Goal: Task Accomplishment & Management: Complete application form

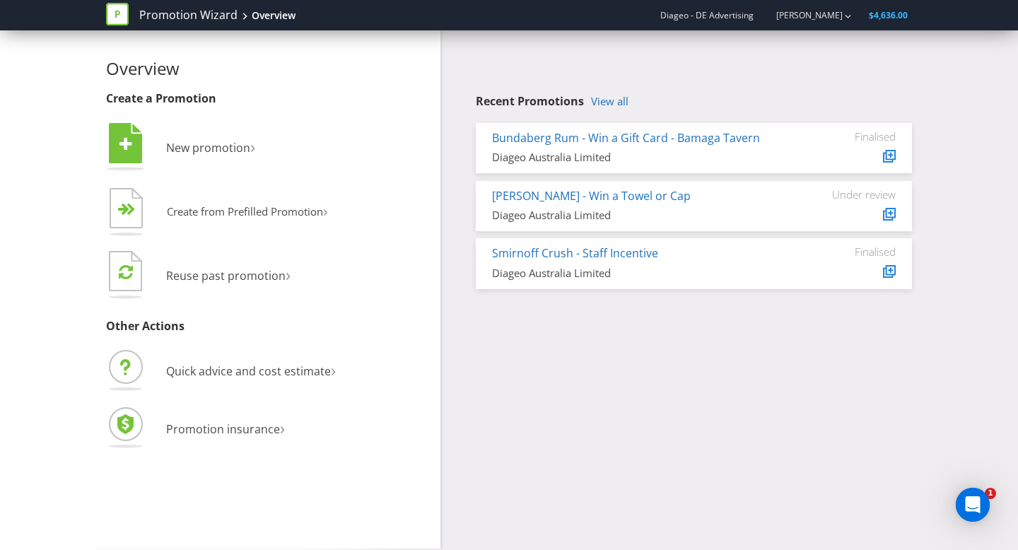
click at [608, 112] on div "Recent Promotions View all Bundaberg Rum - Win a Gift Card - Bamaga Tavern Diag…" at bounding box center [694, 192] width 436 height 194
click at [616, 102] on link "View all" at bounding box center [609, 101] width 37 height 12
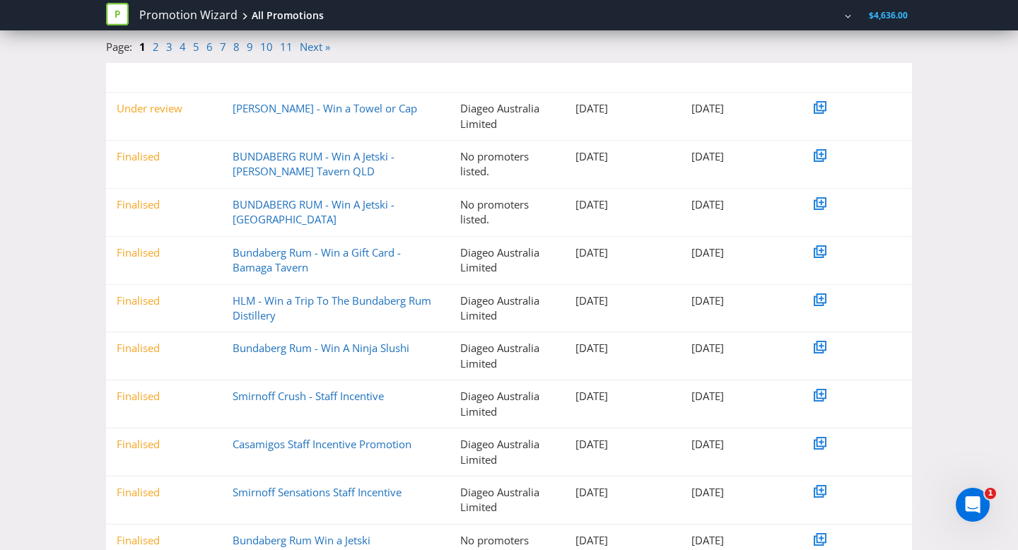
scroll to position [211, 0]
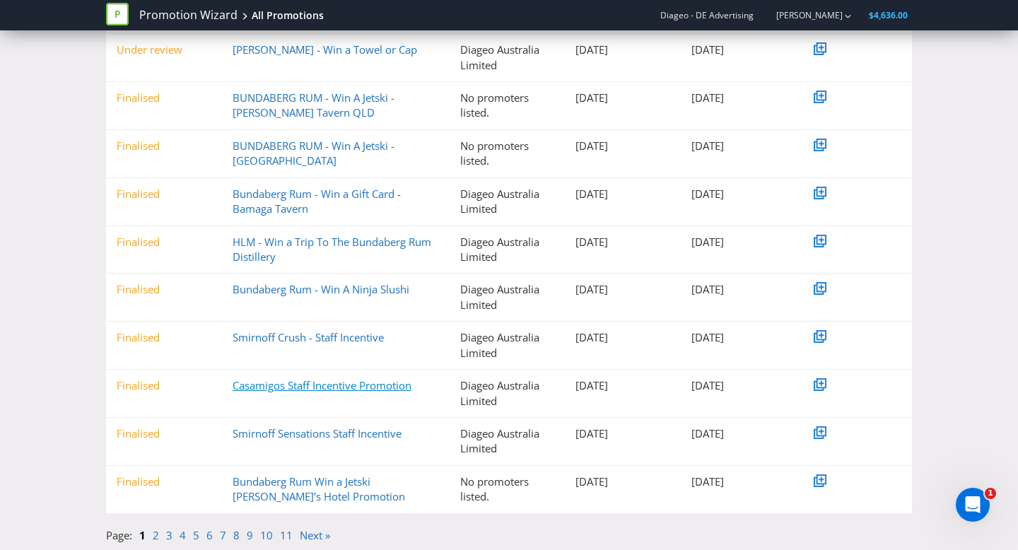
click at [325, 389] on link "Casamigos Staff Incentive Promotion" at bounding box center [321, 385] width 179 height 14
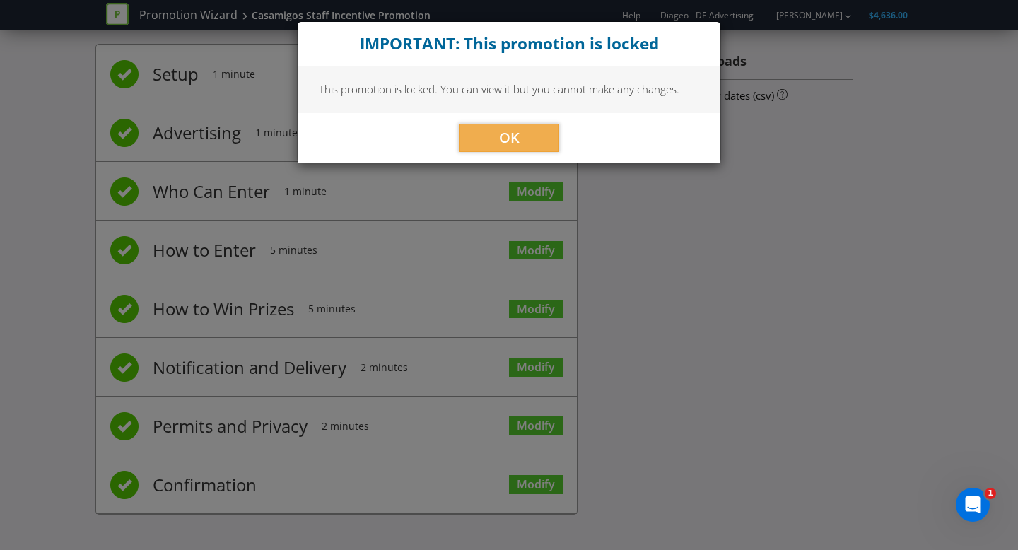
scroll to position [20, 0]
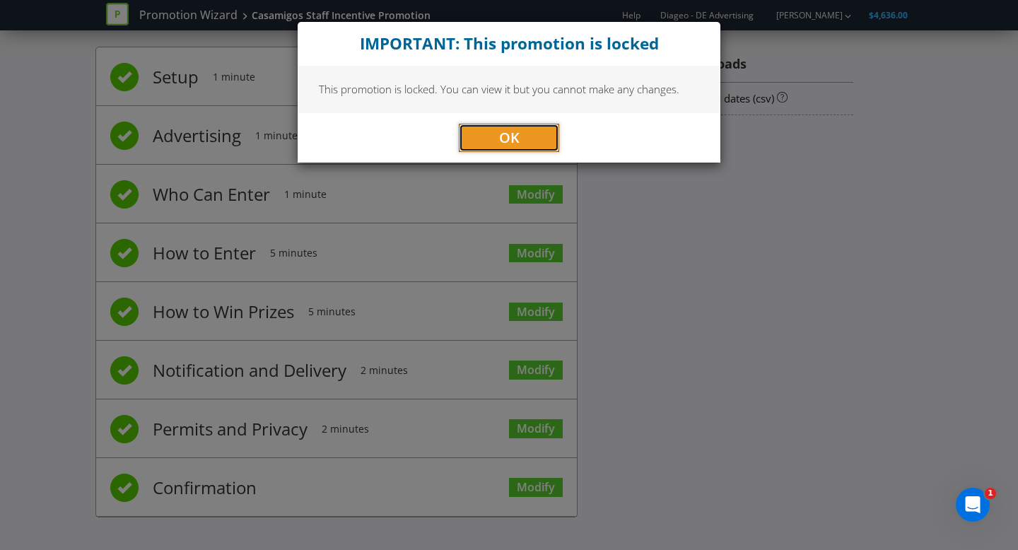
drag, startPoint x: 480, startPoint y: 141, endPoint x: 352, endPoint y: 268, distance: 180.4
click at [480, 141] on button "OK" at bounding box center [509, 138] width 100 height 28
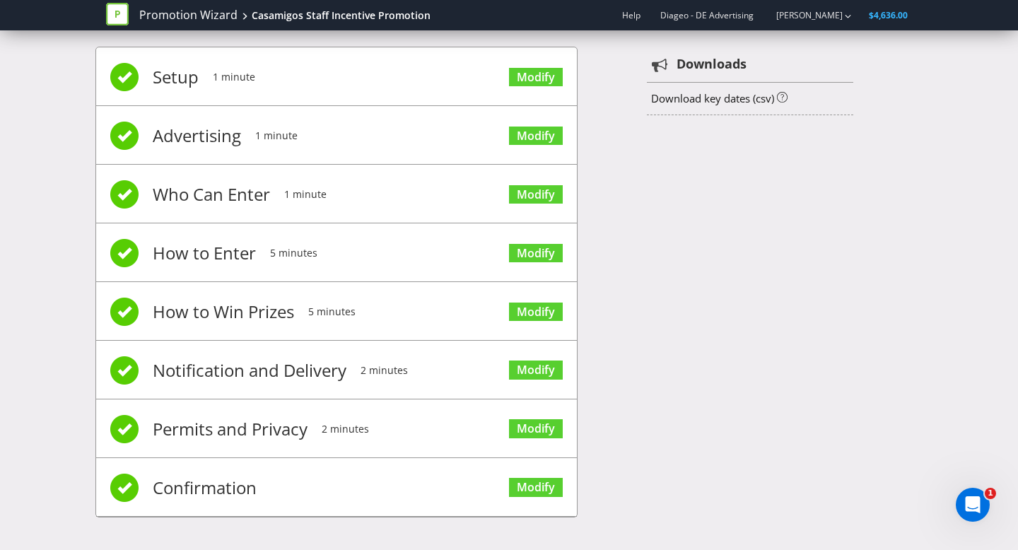
click at [194, 485] on span "Confirmation" at bounding box center [205, 487] width 104 height 57
click at [545, 480] on link "Modify" at bounding box center [536, 487] width 54 height 19
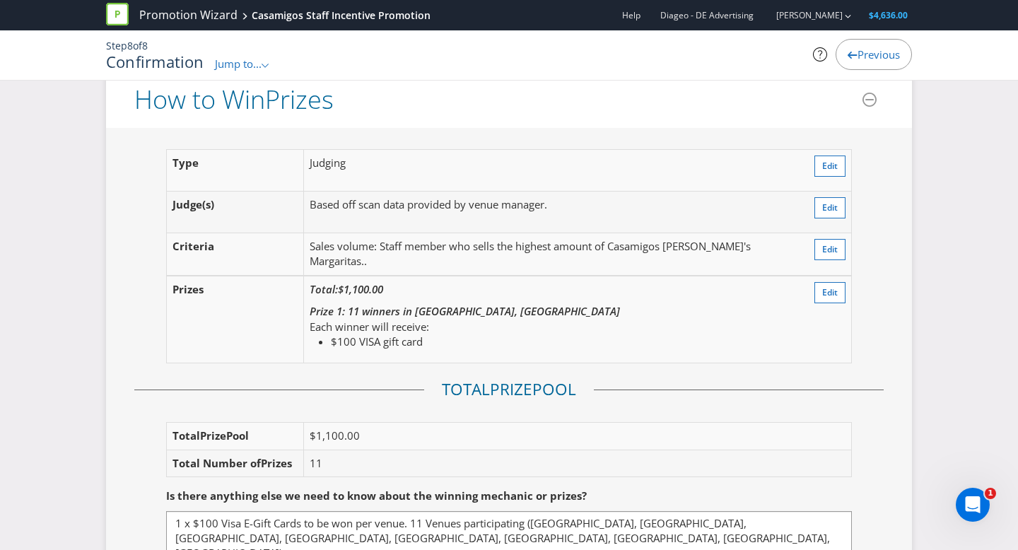
scroll to position [1700, 0]
click at [179, 12] on link "Promotion Wizard" at bounding box center [188, 15] width 98 height 16
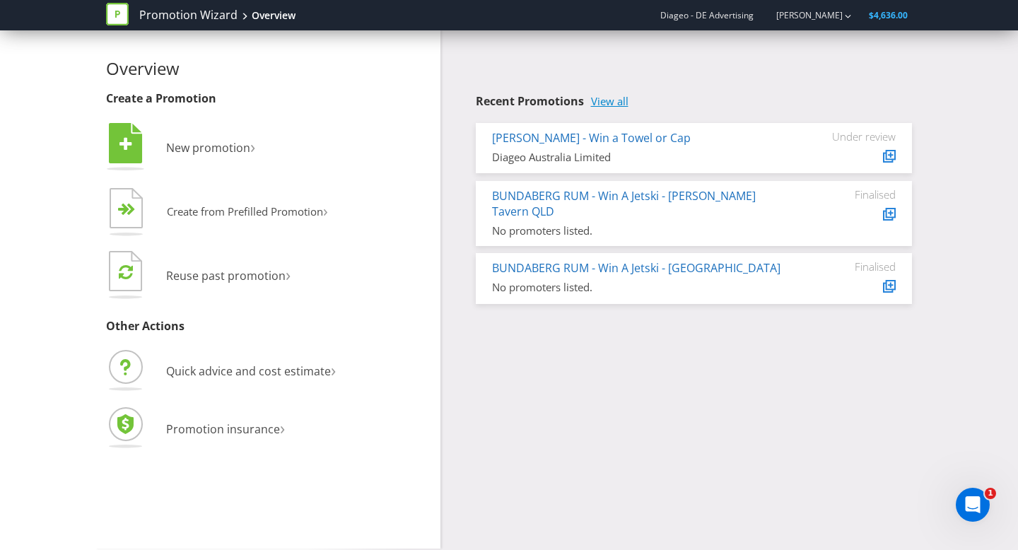
click at [612, 96] on link "View all" at bounding box center [609, 101] width 37 height 12
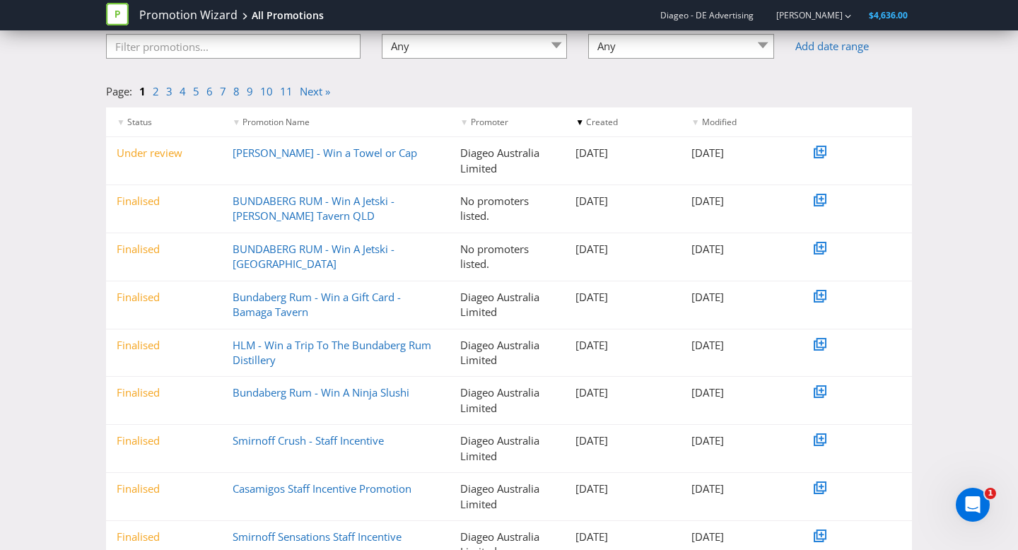
scroll to position [73, 0]
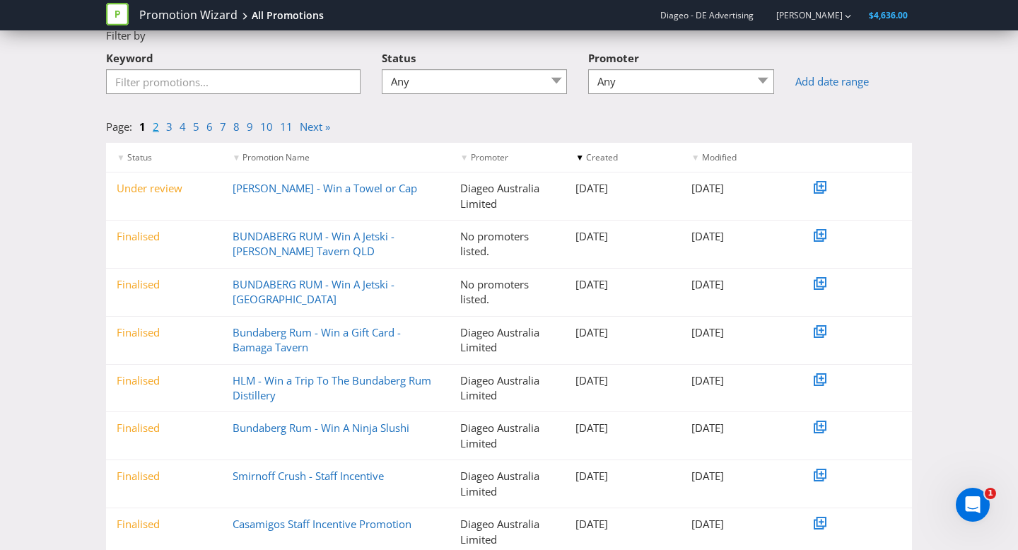
click at [154, 125] on link "2" at bounding box center [156, 126] width 6 height 14
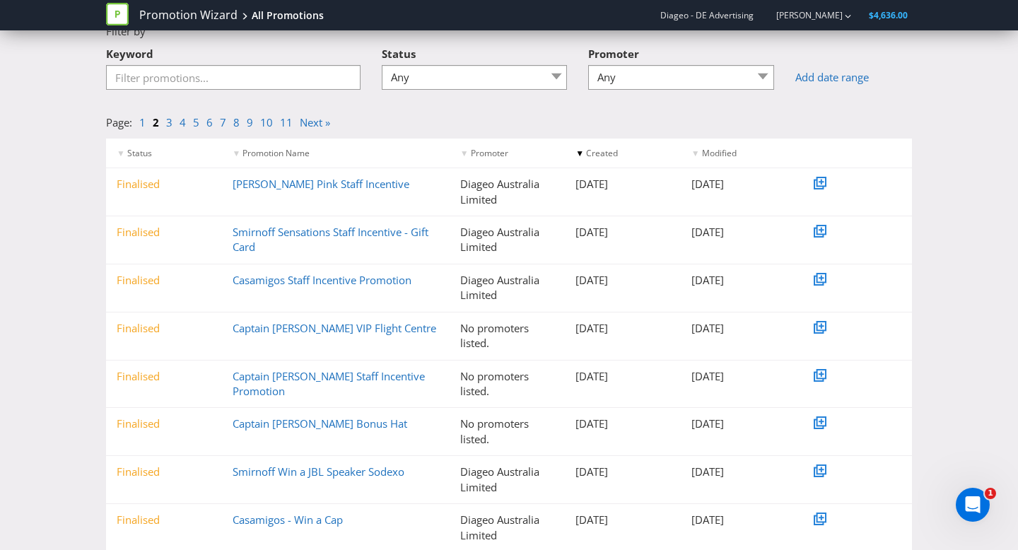
scroll to position [124, 0]
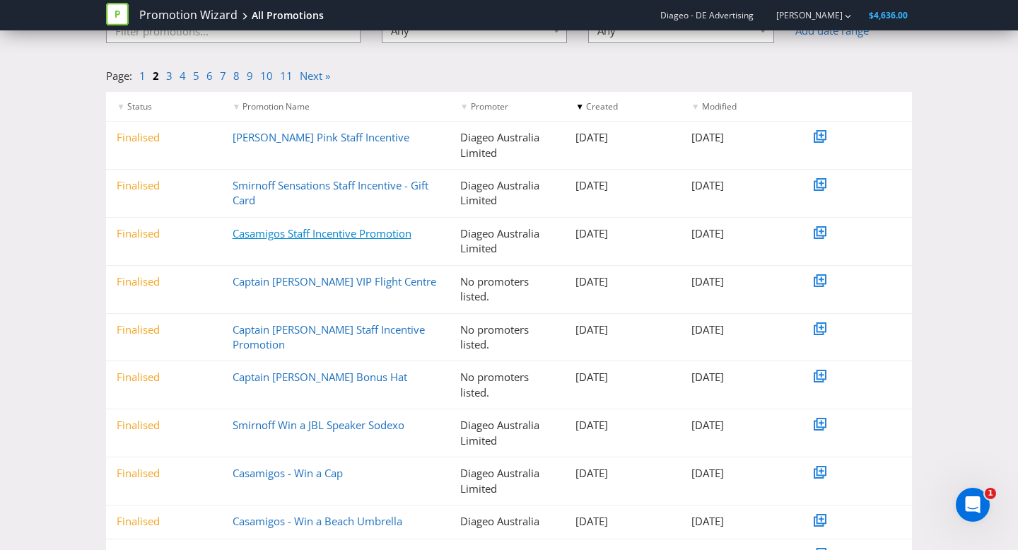
click at [310, 236] on link "Casamigos Staff Incentive Promotion" at bounding box center [321, 233] width 179 height 14
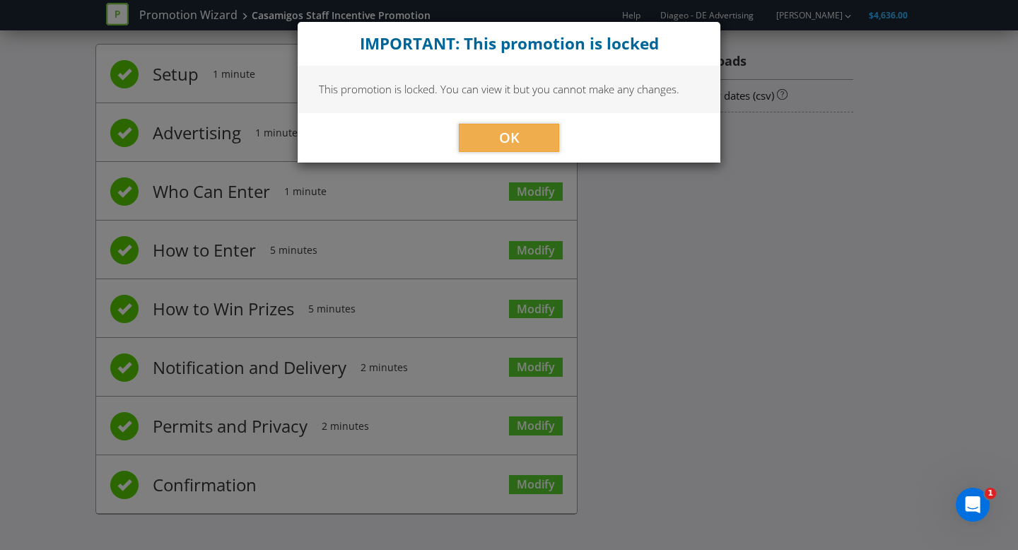
scroll to position [20, 0]
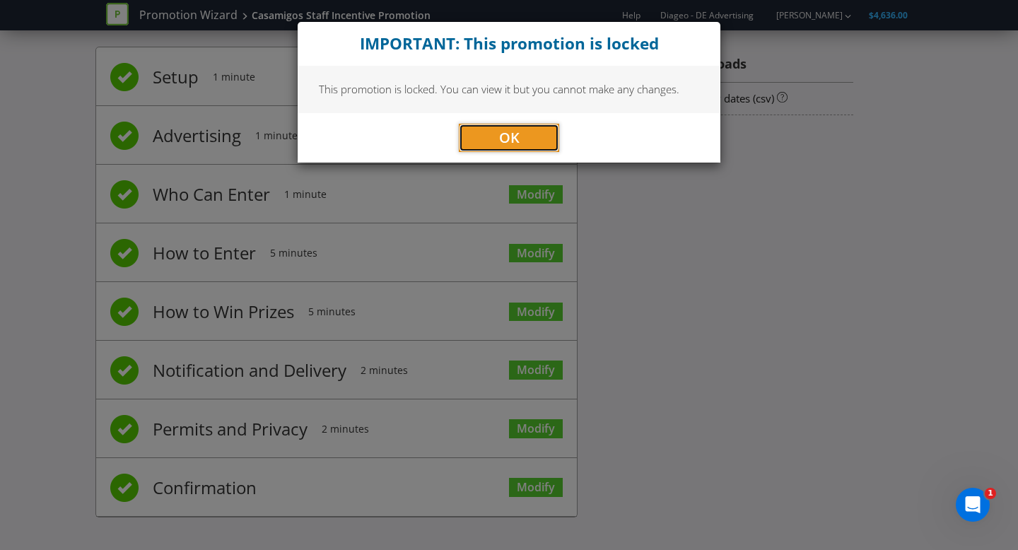
click at [502, 133] on span "OK" at bounding box center [509, 137] width 20 height 19
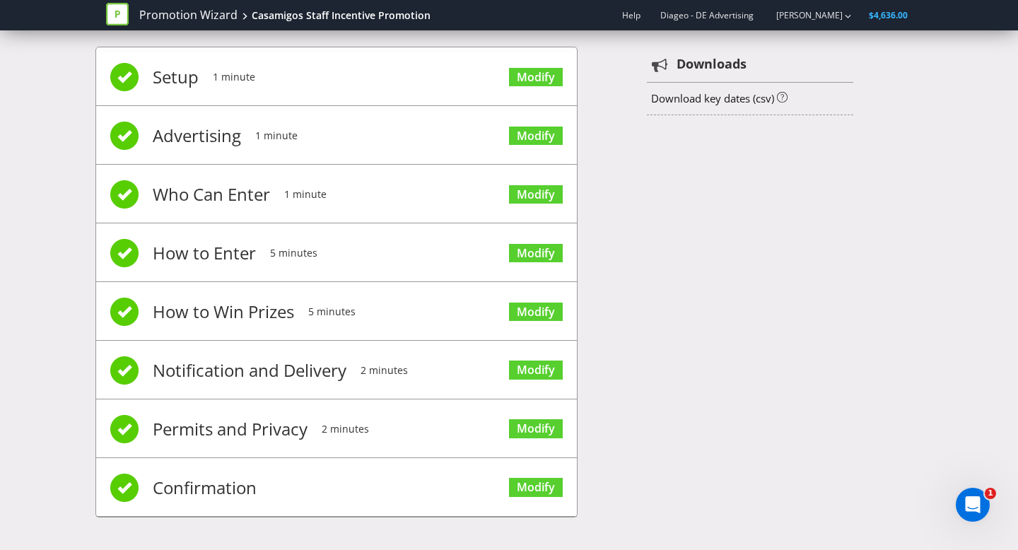
drag, startPoint x: 213, startPoint y: 483, endPoint x: 174, endPoint y: 491, distance: 39.6
click at [211, 485] on span "Confirmation" at bounding box center [205, 487] width 104 height 57
click at [141, 481] on li "Confirmation Modify" at bounding box center [336, 487] width 480 height 59
click at [548, 489] on link "Modify" at bounding box center [536, 487] width 54 height 19
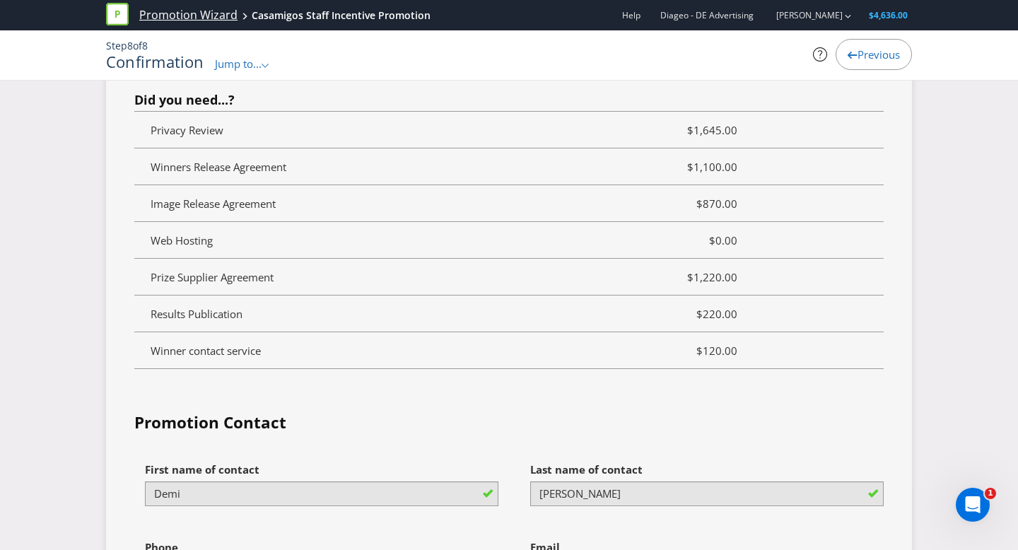
scroll to position [3638, 0]
click at [188, 16] on link "Promotion Wizard" at bounding box center [188, 15] width 98 height 16
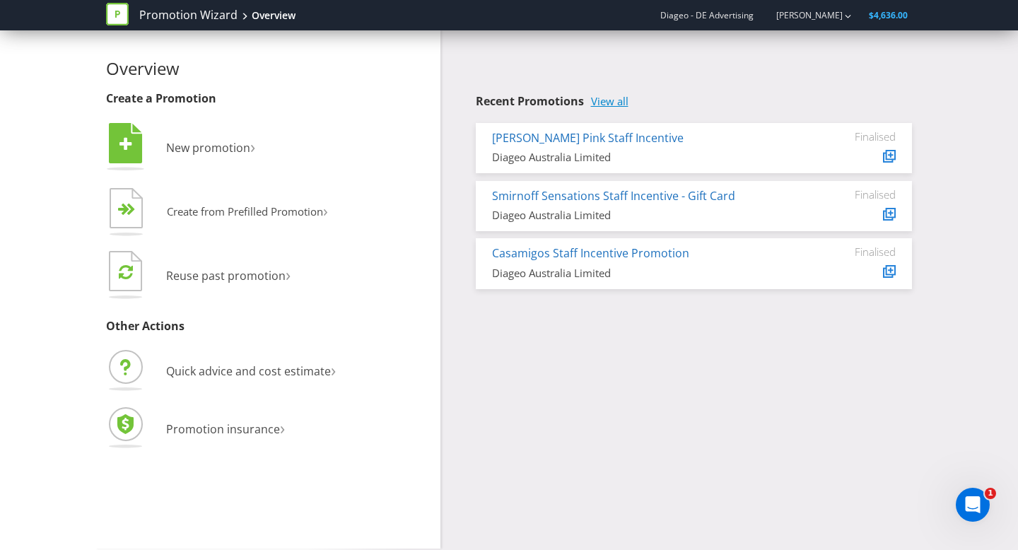
click at [628, 103] on link "View all" at bounding box center [609, 101] width 37 height 12
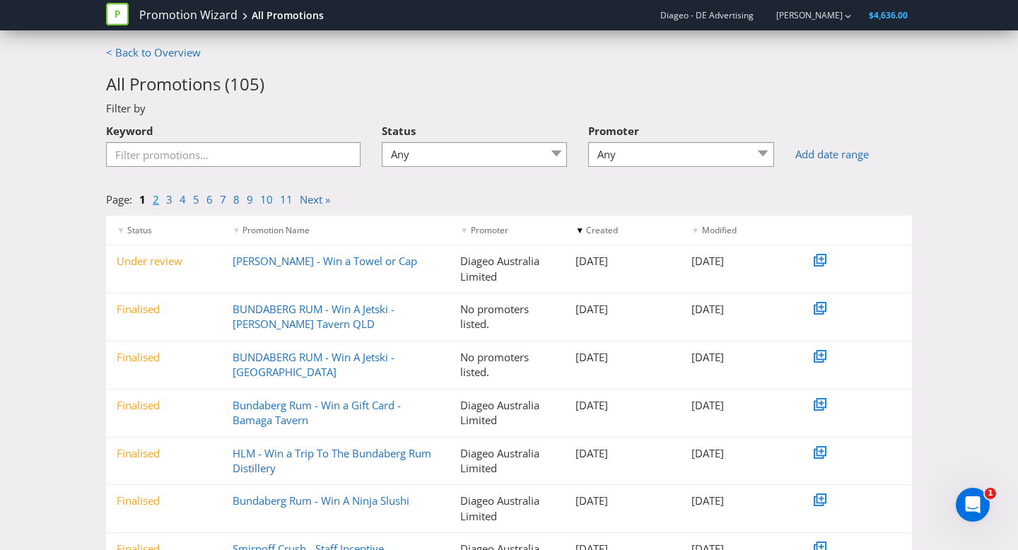
click at [156, 200] on link "2" at bounding box center [156, 199] width 6 height 14
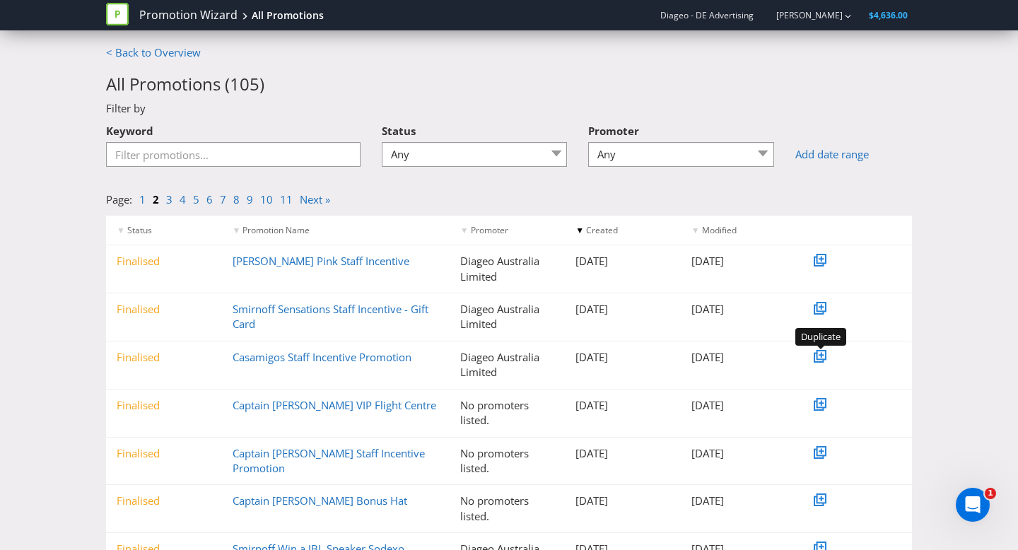
click at [813, 355] on icon at bounding box center [819, 356] width 13 height 13
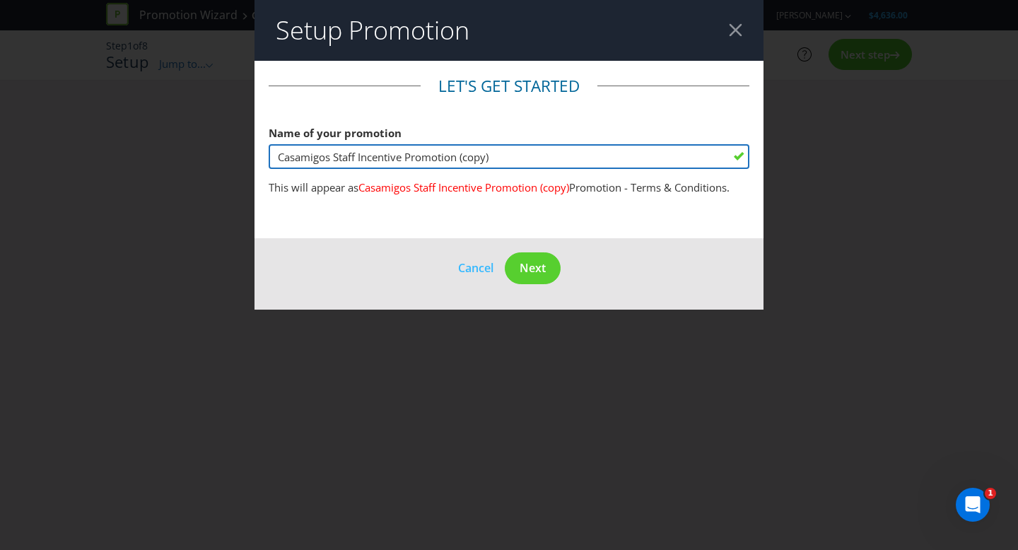
click at [518, 159] on input "Casamigos Staff Incentive Promotion (copy)" at bounding box center [509, 156] width 480 height 25
drag, startPoint x: 493, startPoint y: 155, endPoint x: 460, endPoint y: 157, distance: 32.5
click at [460, 157] on input "Casamigos Staff Incentive Promotion (copy)" at bounding box center [509, 156] width 480 height 25
click at [399, 153] on input "Casamigos Staff Incentive Promotion" at bounding box center [509, 156] width 480 height 25
drag, startPoint x: 398, startPoint y: 155, endPoint x: 326, endPoint y: 156, distance: 71.4
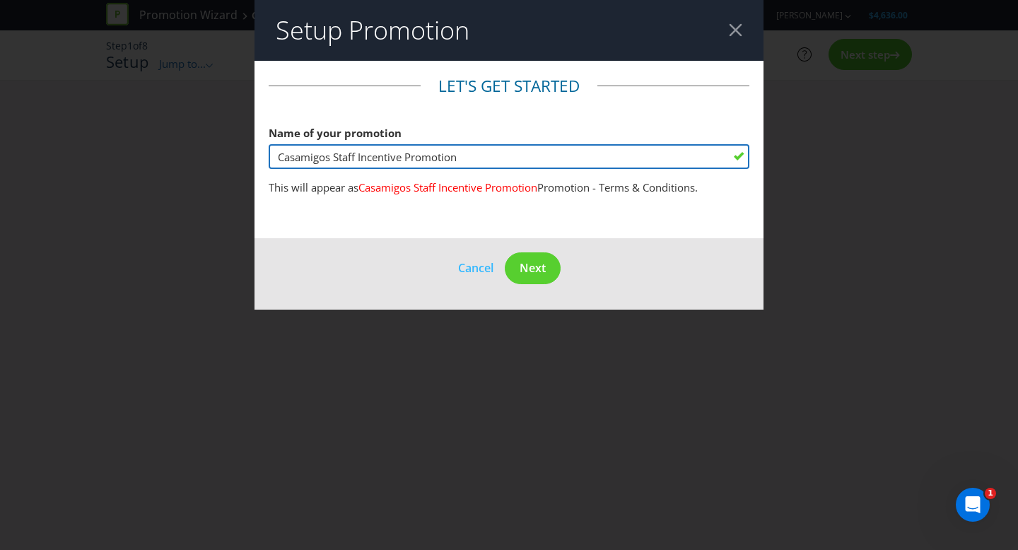
click at [326, 156] on input "Casamigos Staff Incentive Promotion" at bounding box center [509, 156] width 480 height 25
click at [338, 155] on input "Casamigos Staff Incentive Promotion" at bounding box center [509, 156] width 480 height 25
drag, startPoint x: 334, startPoint y: 156, endPoint x: 512, endPoint y: 159, distance: 178.8
click at [512, 159] on input "Casamigos Staff Incentive Promotion" at bounding box center [509, 156] width 480 height 25
type input "Casamigos - Staff Incentive Promotion"
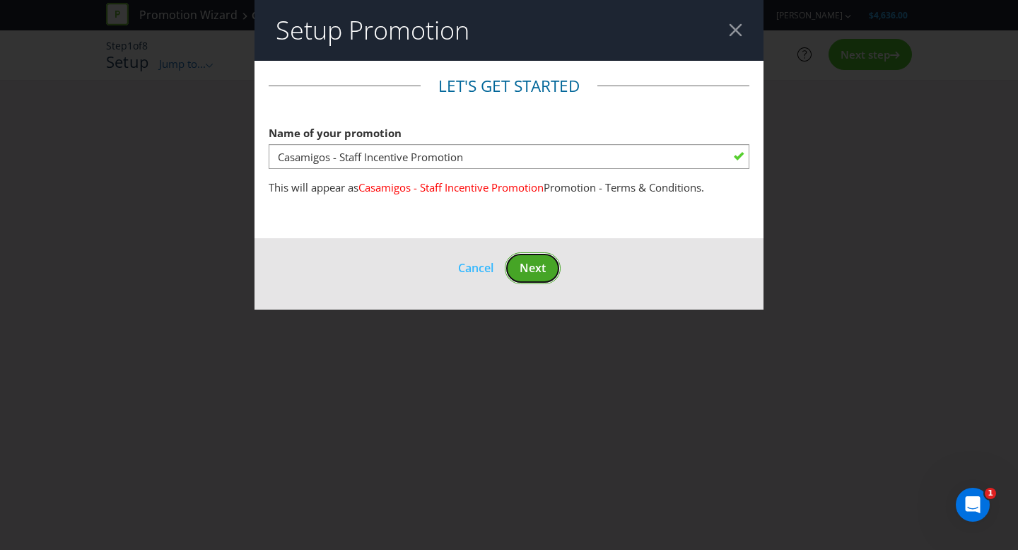
click at [536, 261] on span "Next" at bounding box center [532, 268] width 26 height 16
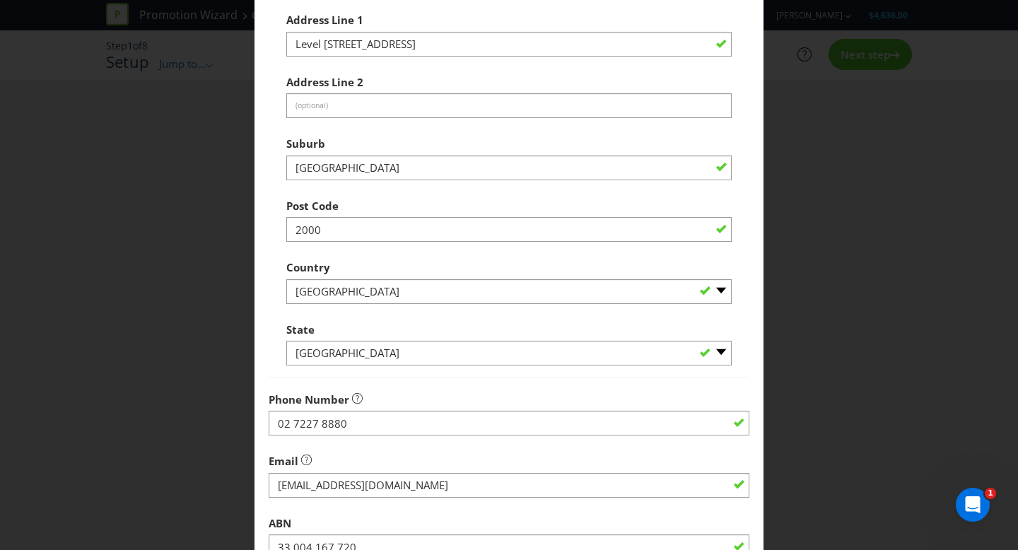
scroll to position [372, 0]
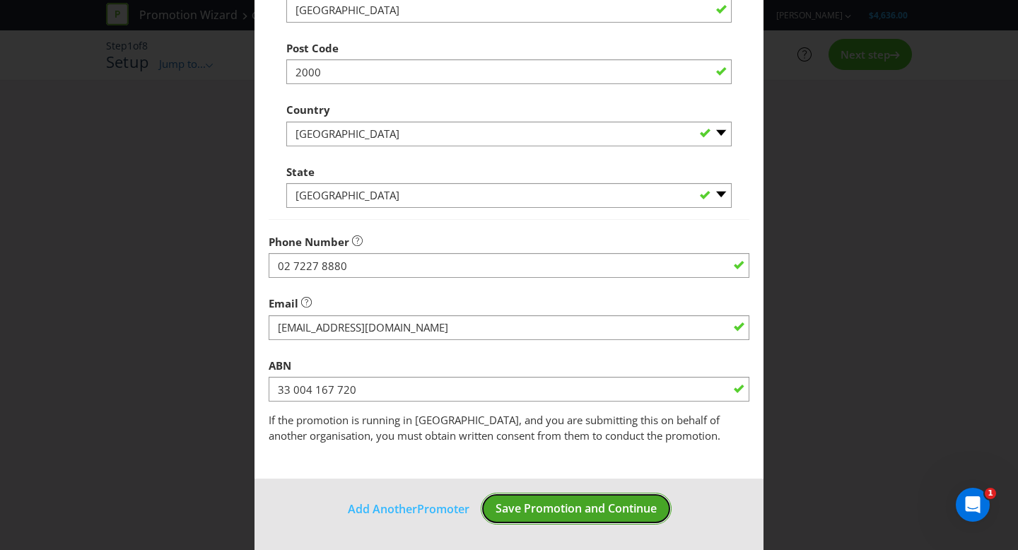
click at [579, 509] on span "Save Promotion and Continue" at bounding box center [575, 508] width 161 height 16
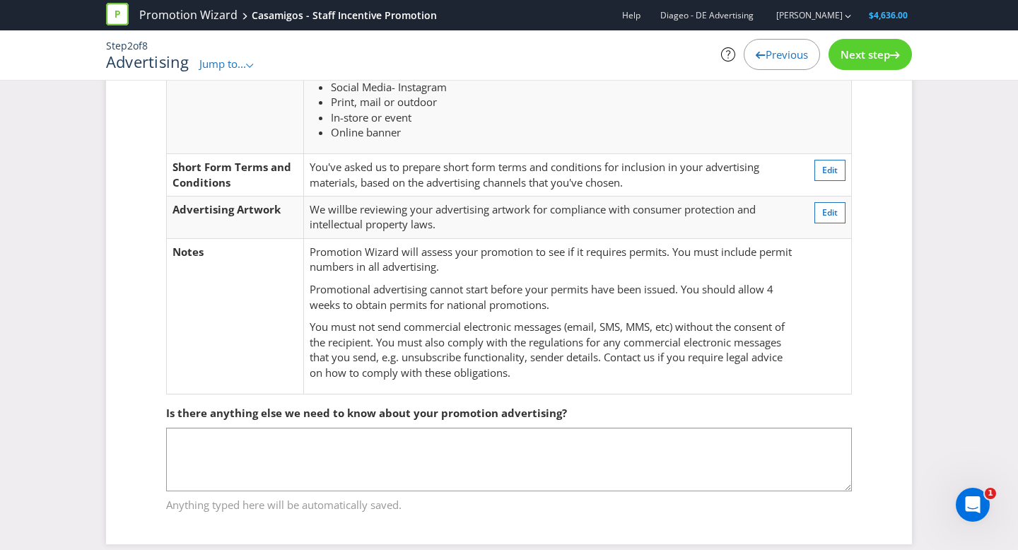
scroll to position [140, 0]
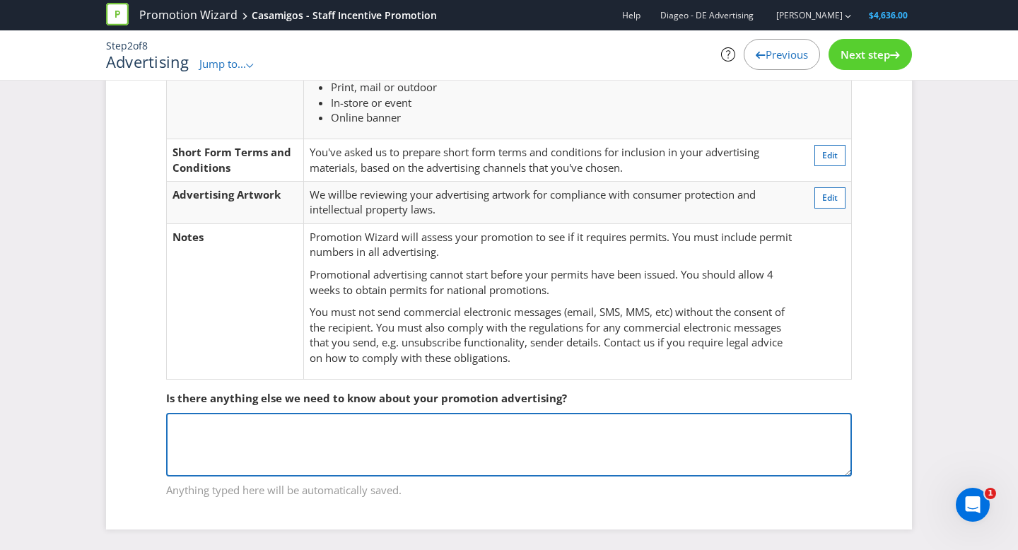
drag, startPoint x: 420, startPoint y: 432, endPoint x: 406, endPoint y: 435, distance: 13.7
click at [420, 432] on textarea at bounding box center [508, 445] width 685 height 64
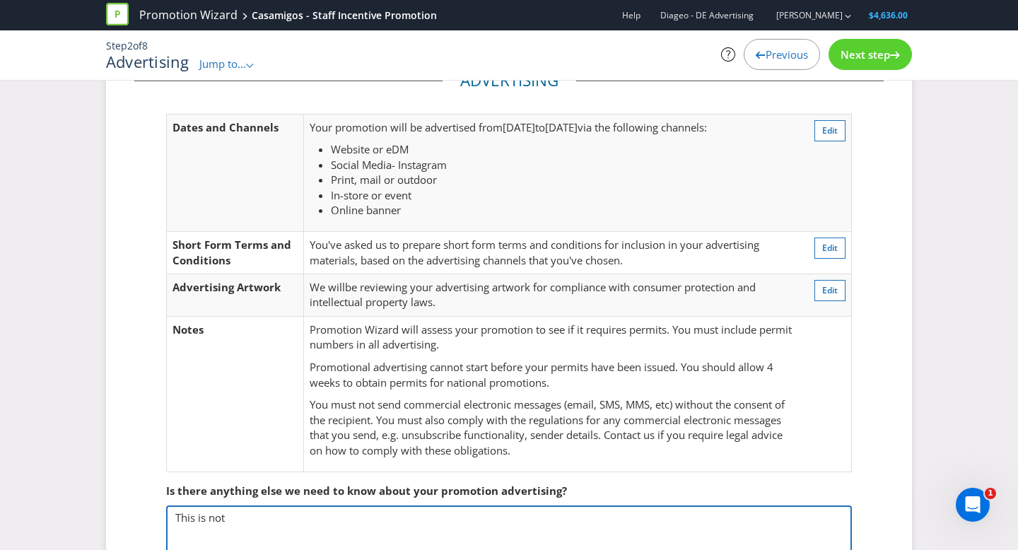
scroll to position [0, 0]
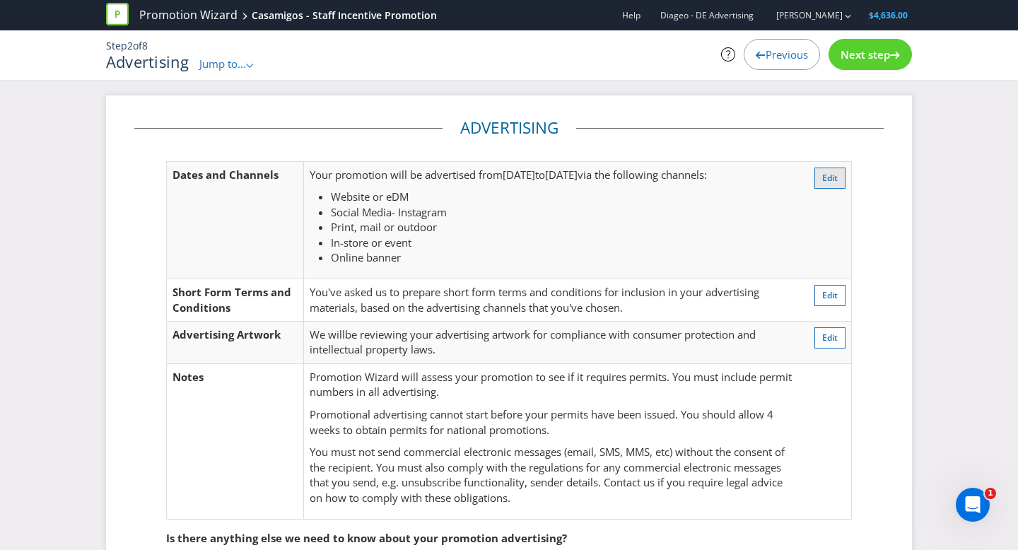
type textarea "This is not"
click at [830, 173] on span "Edit" at bounding box center [830, 178] width 16 height 12
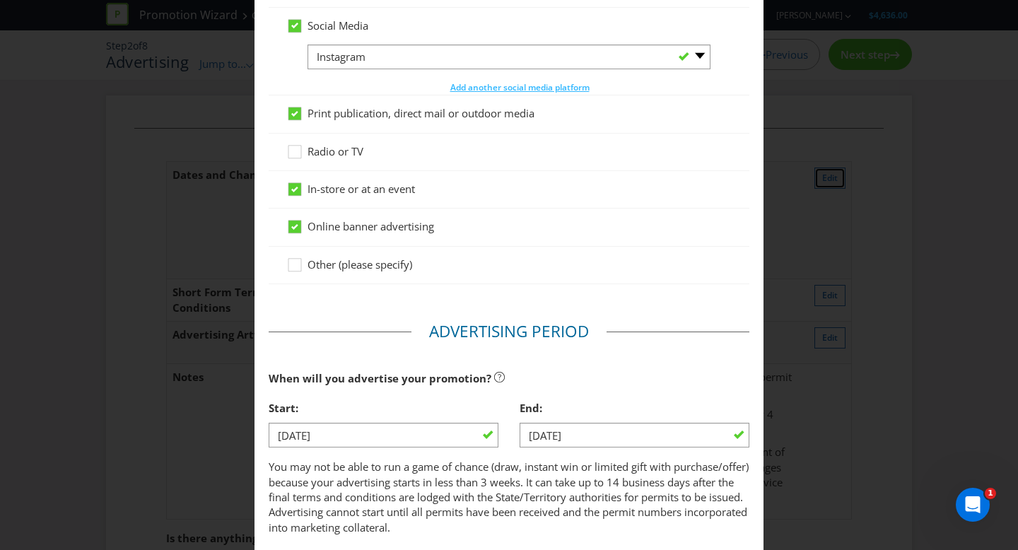
scroll to position [316, 0]
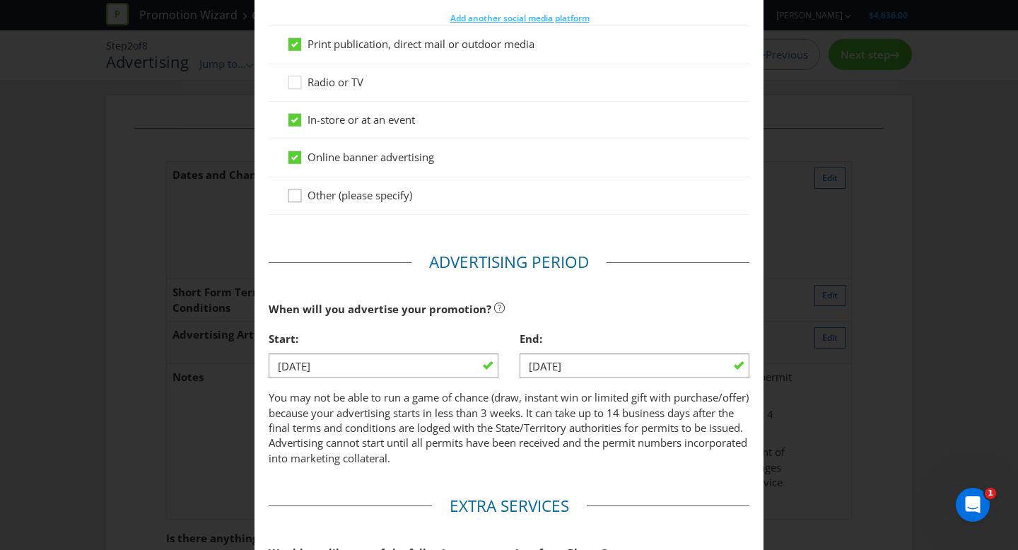
click at [300, 191] on icon at bounding box center [296, 198] width 21 height 21
click at [0, 0] on input "Other (please specify)" at bounding box center [0, 0] width 0 height 0
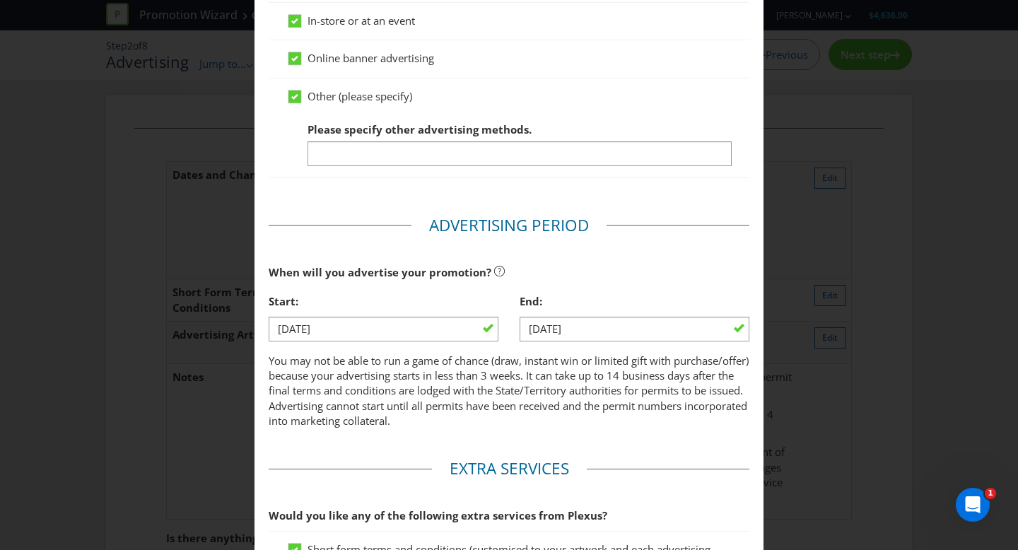
scroll to position [413, 0]
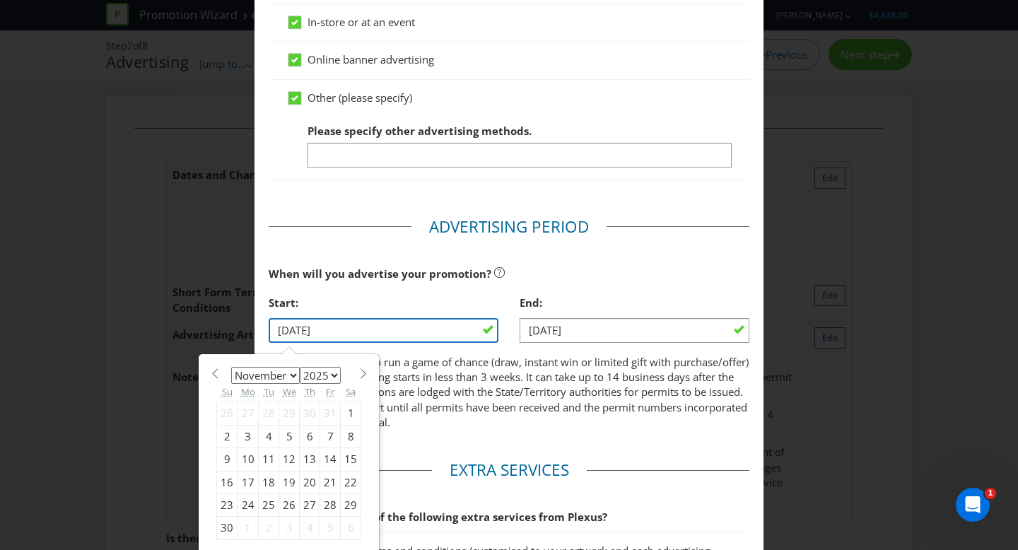
drag, startPoint x: 387, startPoint y: 335, endPoint x: 311, endPoint y: 334, distance: 75.6
click at [386, 335] on input "[DATE]" at bounding box center [384, 330] width 230 height 25
click at [247, 434] on div "3" at bounding box center [247, 436] width 21 height 23
type input "[DATE]"
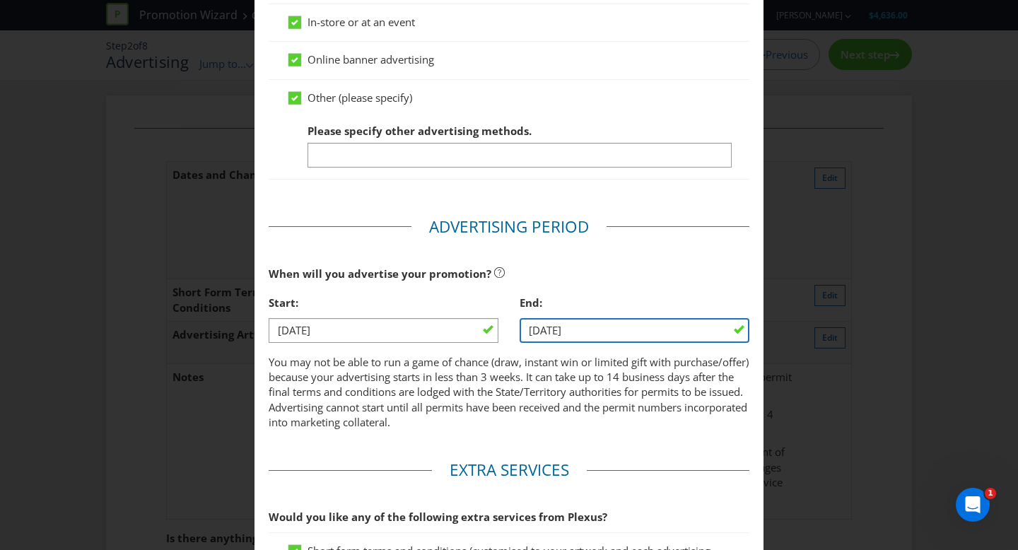
click at [556, 333] on input "[DATE]" at bounding box center [634, 330] width 230 height 25
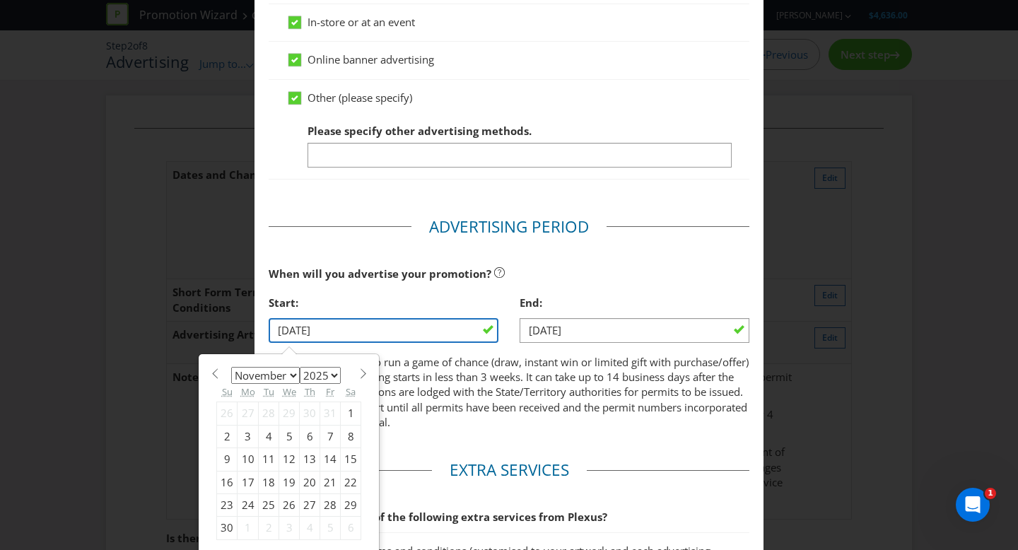
click at [311, 336] on input "[DATE]" at bounding box center [384, 330] width 230 height 25
click at [579, 374] on p "You may not be able to run a game of chance (draw, instant win or limited gift …" at bounding box center [509, 393] width 480 height 76
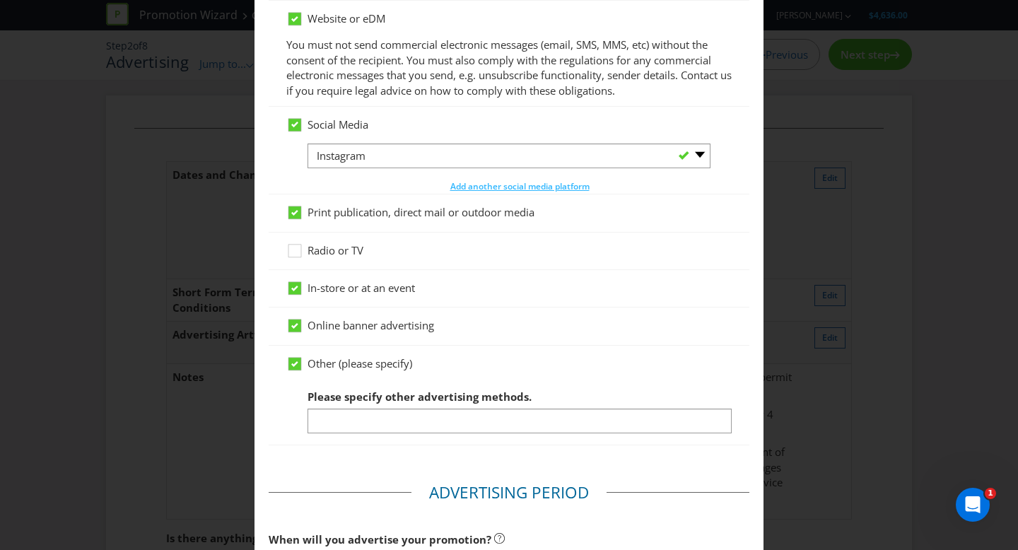
scroll to position [148, 0]
drag, startPoint x: 297, startPoint y: 322, endPoint x: 281, endPoint y: 290, distance: 35.7
click at [297, 322] on icon at bounding box center [294, 325] width 7 height 6
click at [0, 0] on input "Online banner advertising" at bounding box center [0, 0] width 0 height 0
drag, startPoint x: 297, startPoint y: 287, endPoint x: 298, endPoint y: 264, distance: 23.3
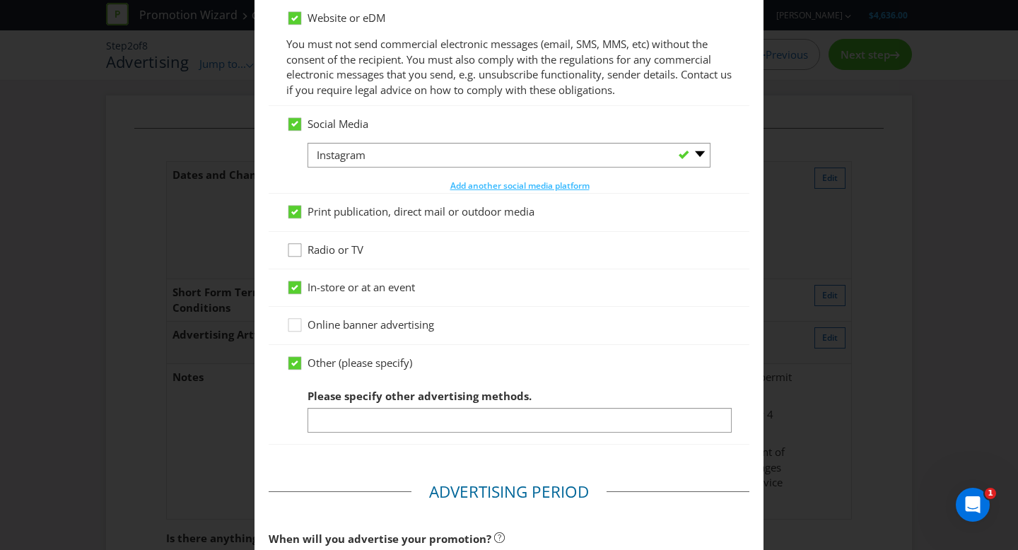
click at [297, 283] on div at bounding box center [294, 282] width 7 height 7
click at [0, 0] on input "In-store or at an event" at bounding box center [0, 0] width 0 height 0
click at [293, 213] on icon at bounding box center [294, 212] width 7 height 6
click at [0, 0] on input "Print publication, direct mail or outdoor media" at bounding box center [0, 0] width 0 height 0
click at [296, 125] on icon at bounding box center [294, 124] width 7 height 6
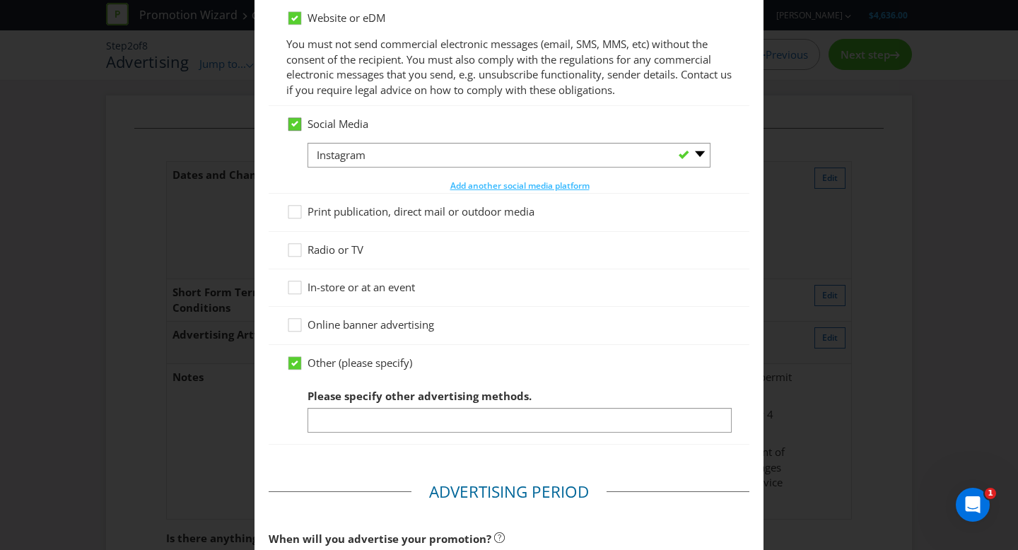
click at [0, 0] on input "Social Media" at bounding box center [0, 0] width 0 height 0
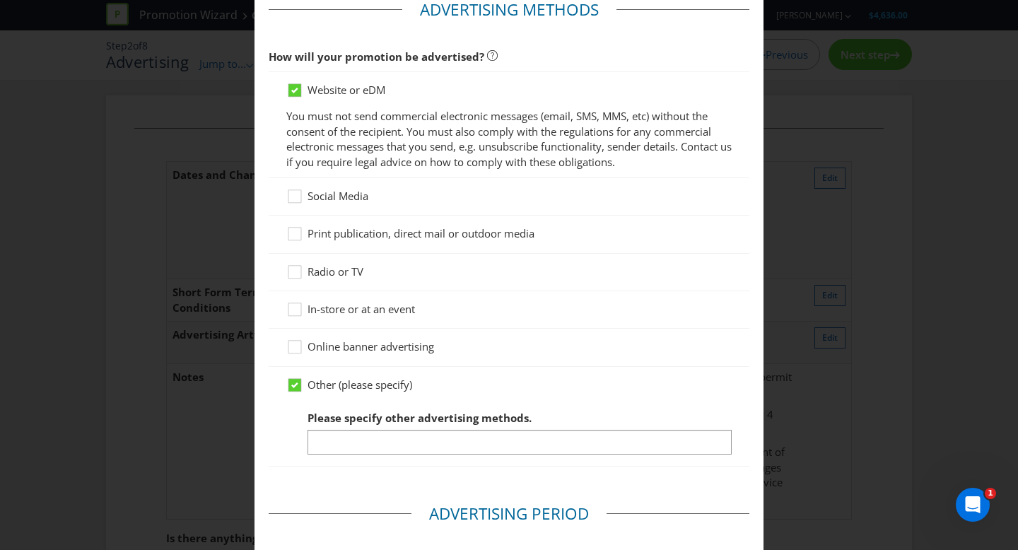
scroll to position [60, 0]
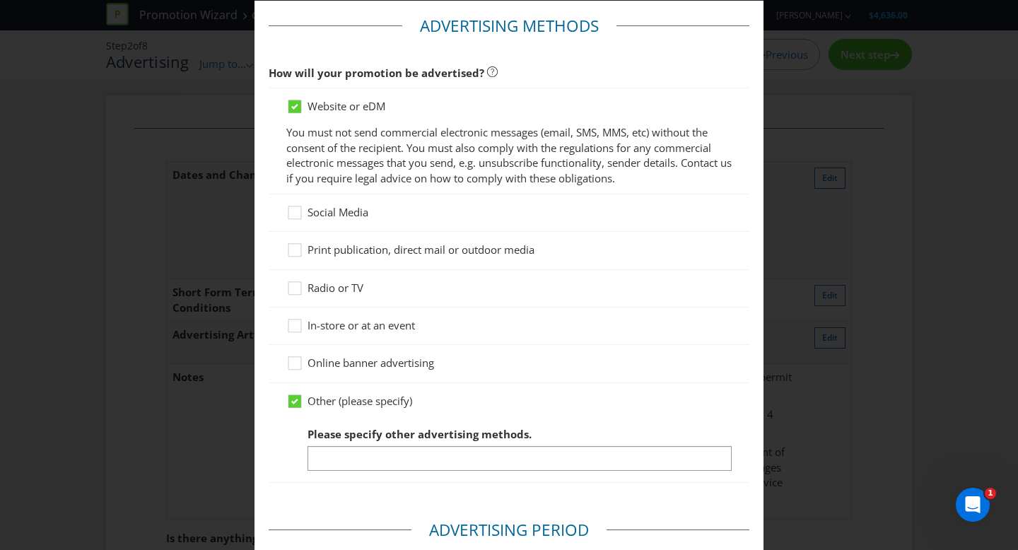
drag, startPoint x: 295, startPoint y: 110, endPoint x: 310, endPoint y: 136, distance: 29.8
click at [295, 110] on icon at bounding box center [294, 106] width 13 height 13
click at [0, 0] on input "Website or eDM" at bounding box center [0, 0] width 0 height 0
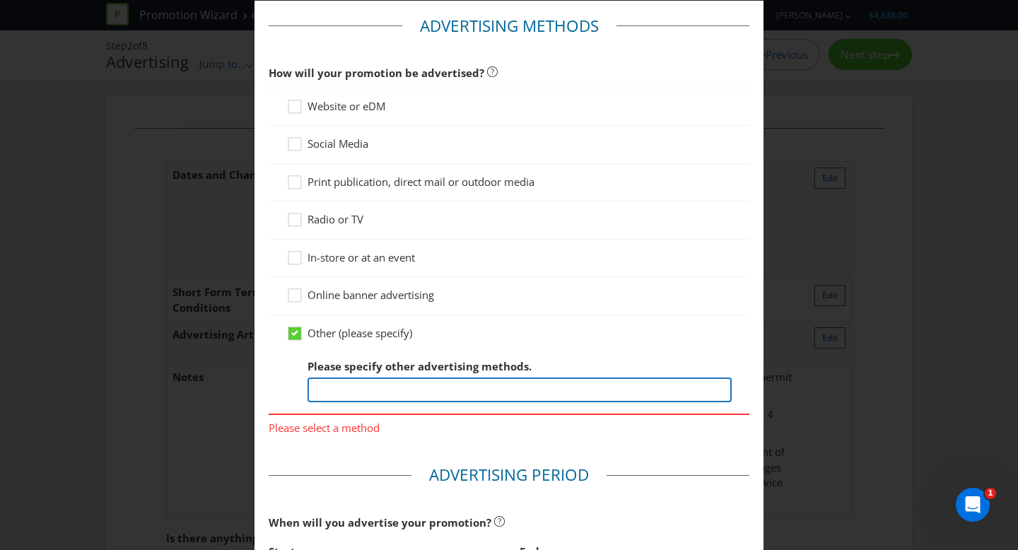
click at [362, 397] on input "text" at bounding box center [519, 389] width 424 height 25
type input "This is a staff incentive. Not consumer facing."
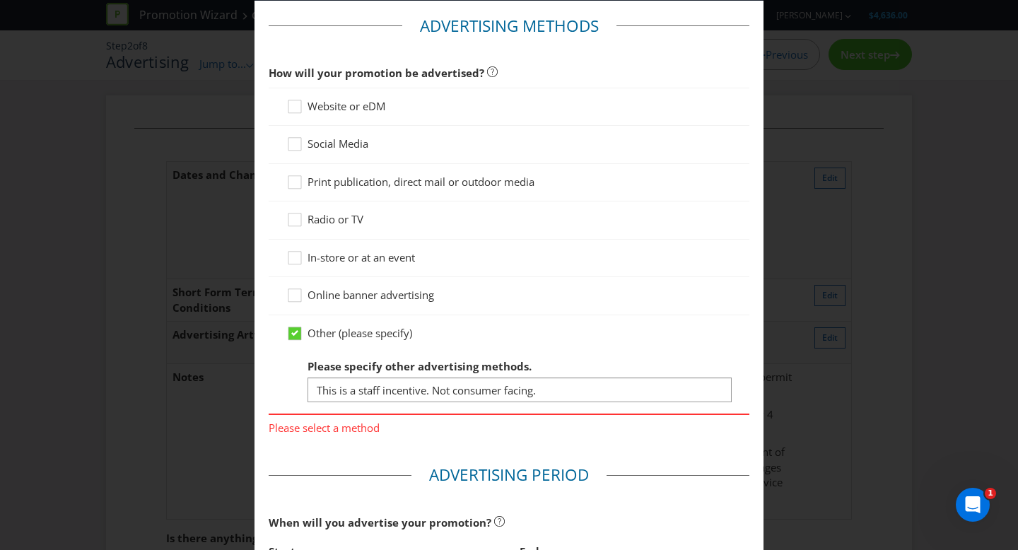
drag, startPoint x: 304, startPoint y: 258, endPoint x: 310, endPoint y: 264, distance: 8.5
click at [304, 258] on icon at bounding box center [296, 260] width 21 height 21
click at [0, 0] on input "In-store or at an event" at bounding box center [0, 0] width 0 height 0
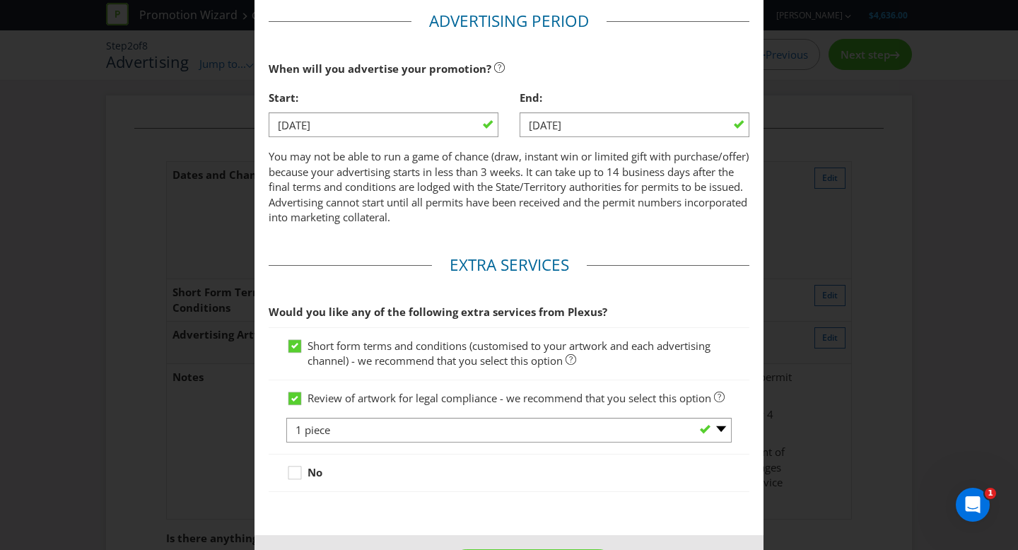
scroll to position [557, 0]
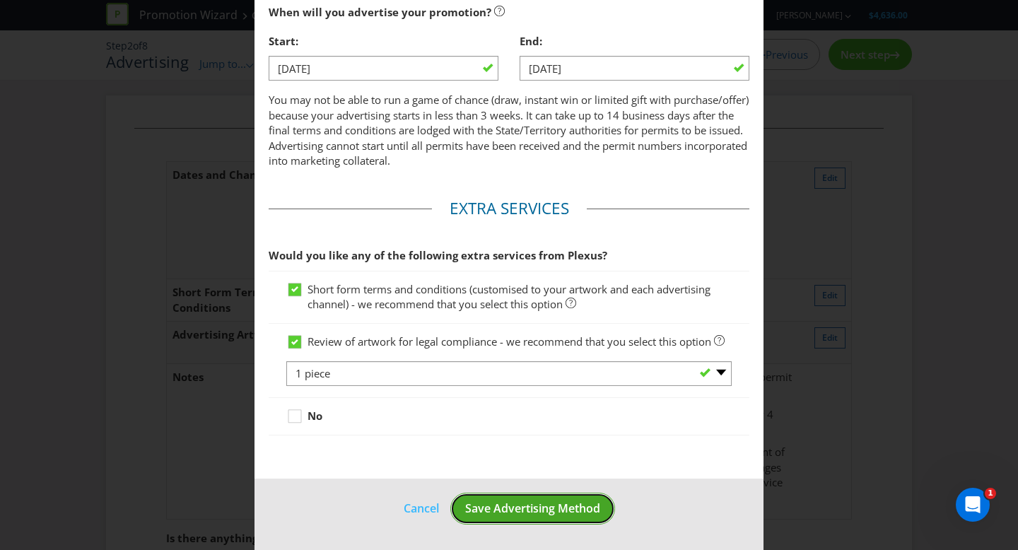
click at [547, 513] on span "Save Advertising Method" at bounding box center [532, 508] width 135 height 16
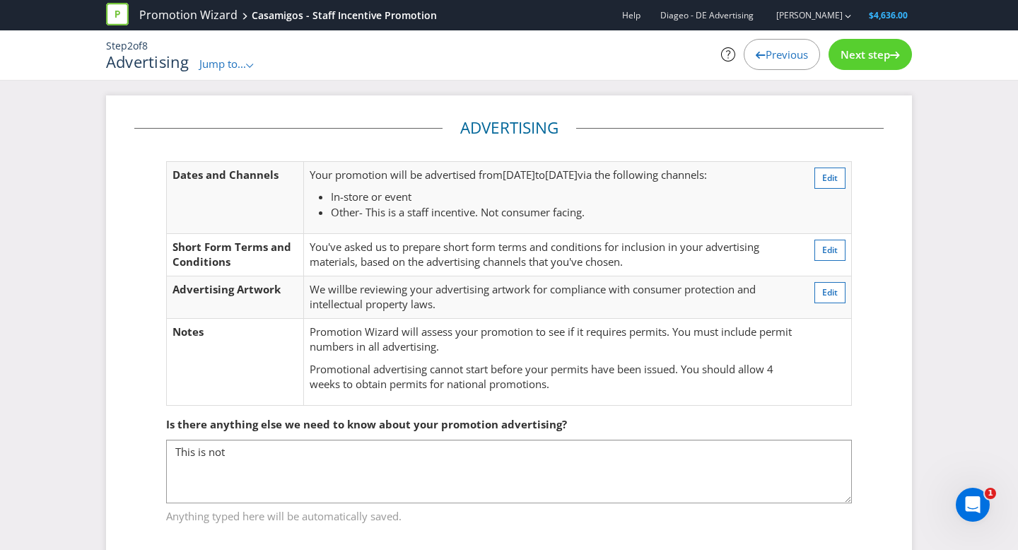
scroll to position [27, 0]
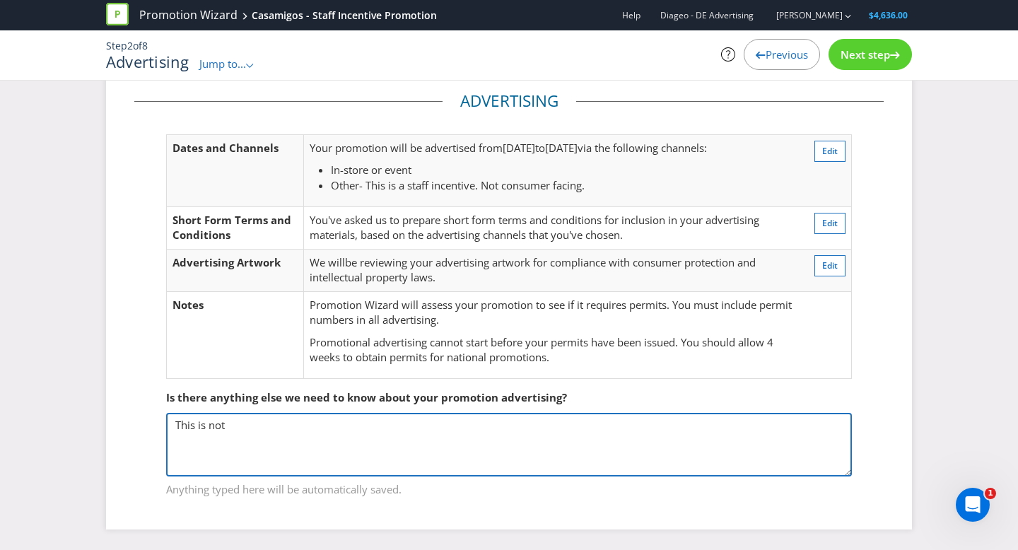
click at [315, 437] on textarea "This is not" at bounding box center [508, 445] width 685 height 64
drag, startPoint x: 285, startPoint y: 431, endPoint x: 126, endPoint y: 410, distance: 161.1
click at [126, 410] on div "Advertising Dates and Channels Your promotion will be advertised from [DATE] to…" at bounding box center [509, 299] width 806 height 460
type textarea "This a staff incentive not consumer facing."
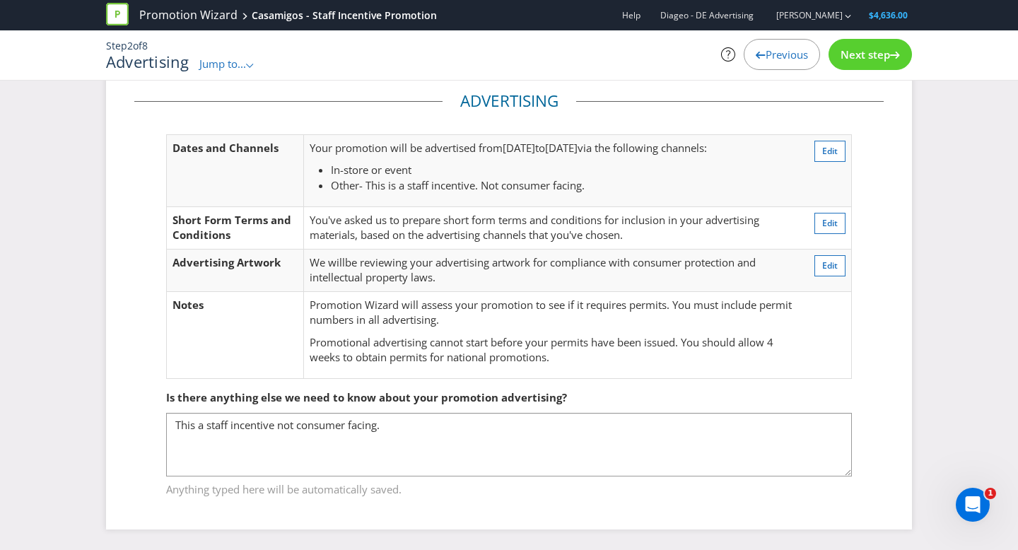
click at [903, 67] on div "Next step" at bounding box center [869, 54] width 83 height 31
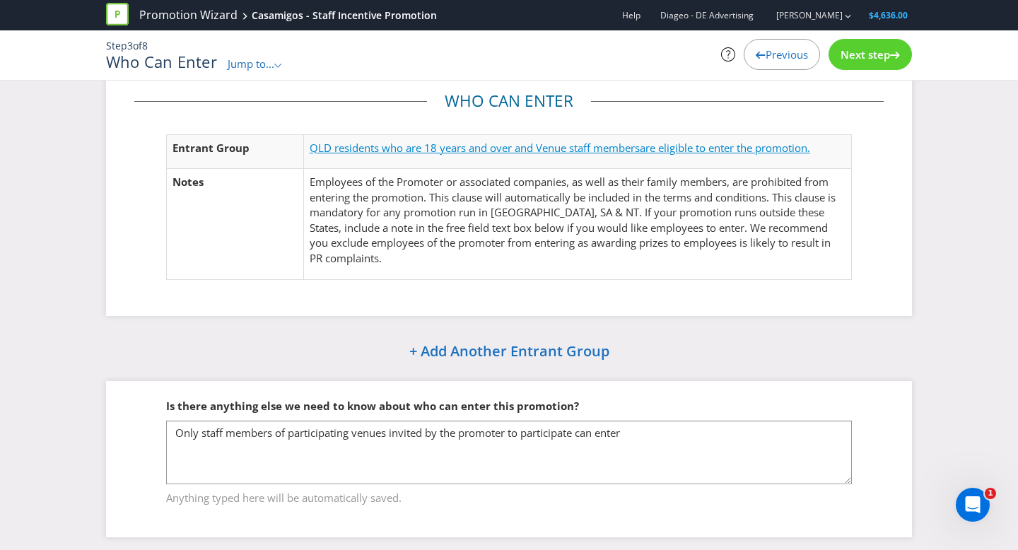
click at [508, 150] on span "QLD residents who are 18 years and over and Venue staff members" at bounding box center [474, 148] width 330 height 14
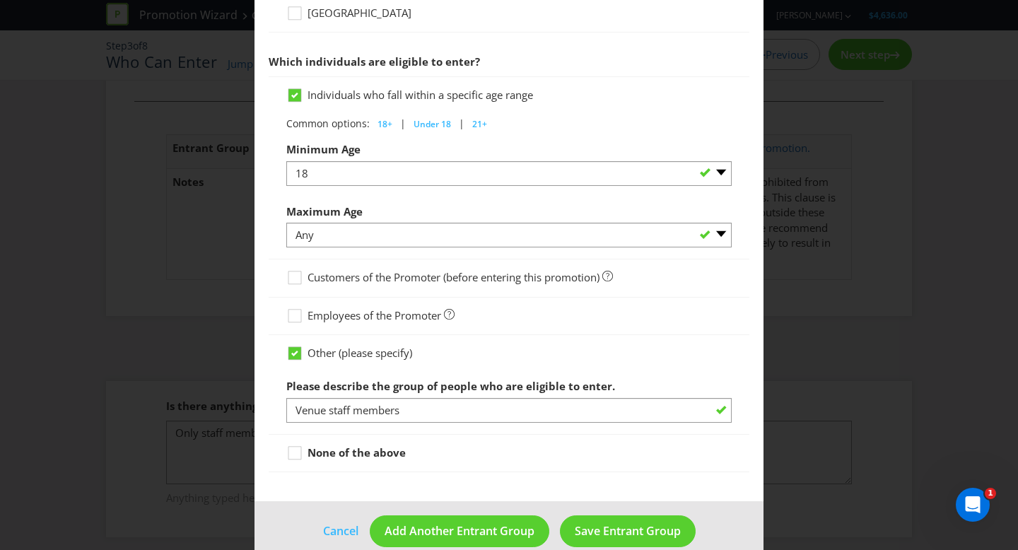
scroll to position [719, 0]
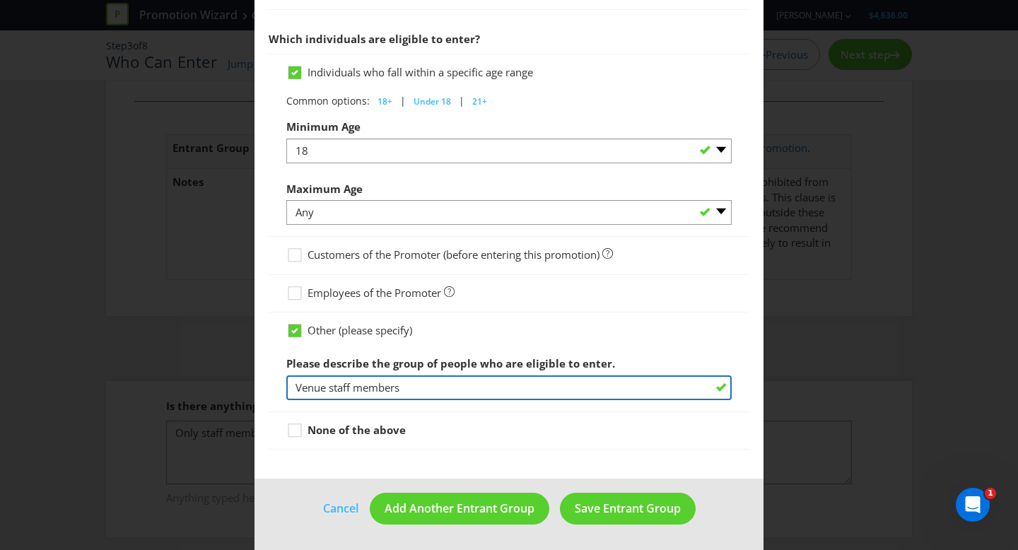
drag, startPoint x: 427, startPoint y: 390, endPoint x: 282, endPoint y: 379, distance: 145.2
click at [281, 379] on div "Other (please specify) Please describe the group of people who are eligible to …" at bounding box center [509, 362] width 480 height 100
drag, startPoint x: 487, startPoint y: 383, endPoint x: 461, endPoint y: 393, distance: 27.3
click at [486, 383] on input "Venue staff members" at bounding box center [508, 387] width 445 height 25
drag, startPoint x: 440, startPoint y: 389, endPoint x: 298, endPoint y: 374, distance: 142.1
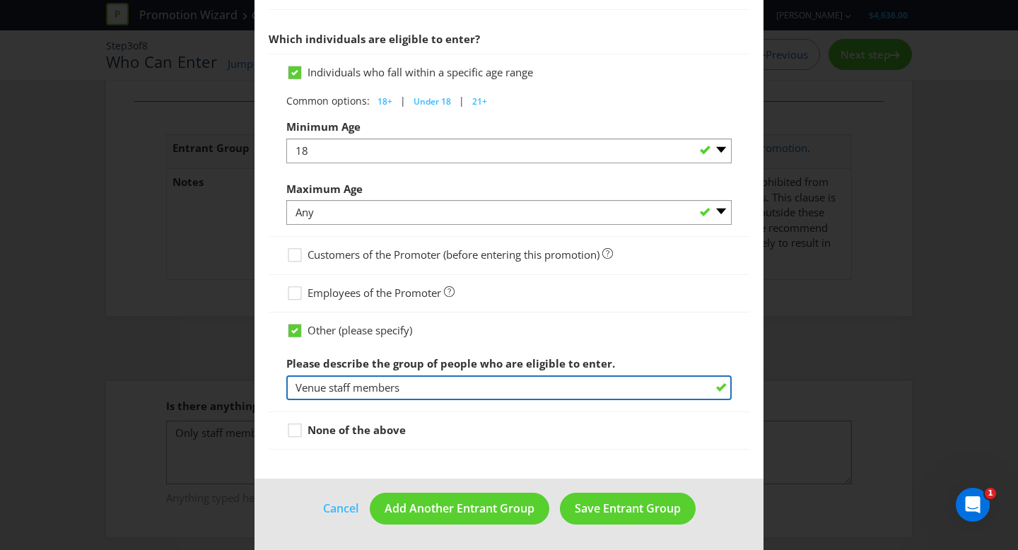
click at [298, 374] on div "Please describe the group of people who are eligible to enter. Venue staff memb…" at bounding box center [508, 374] width 445 height 51
click at [542, 391] on input "Venue staff members" at bounding box center [508, 387] width 445 height 25
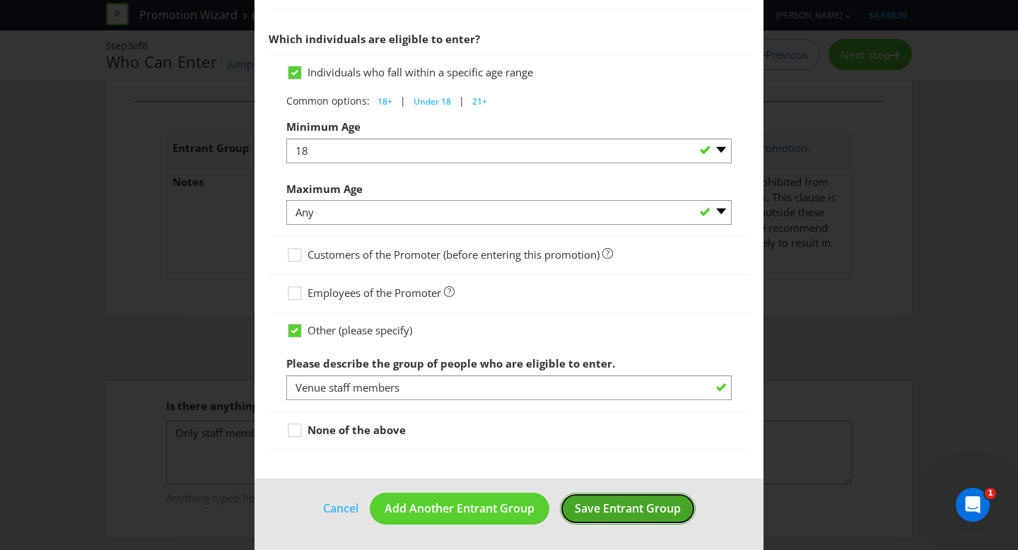
click at [609, 508] on span "Save Entrant Group" at bounding box center [627, 508] width 106 height 16
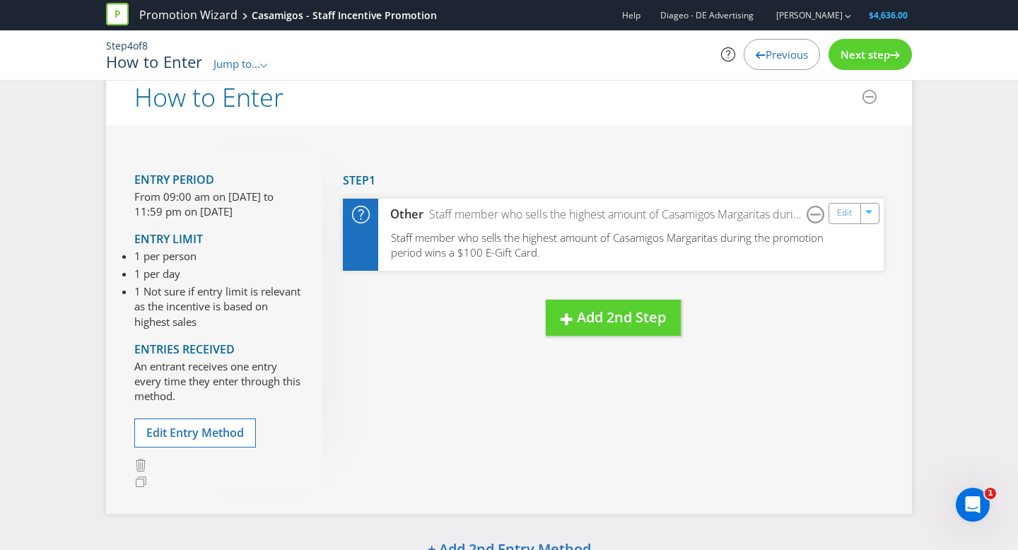
click at [772, 59] on span "Previous" at bounding box center [786, 54] width 42 height 14
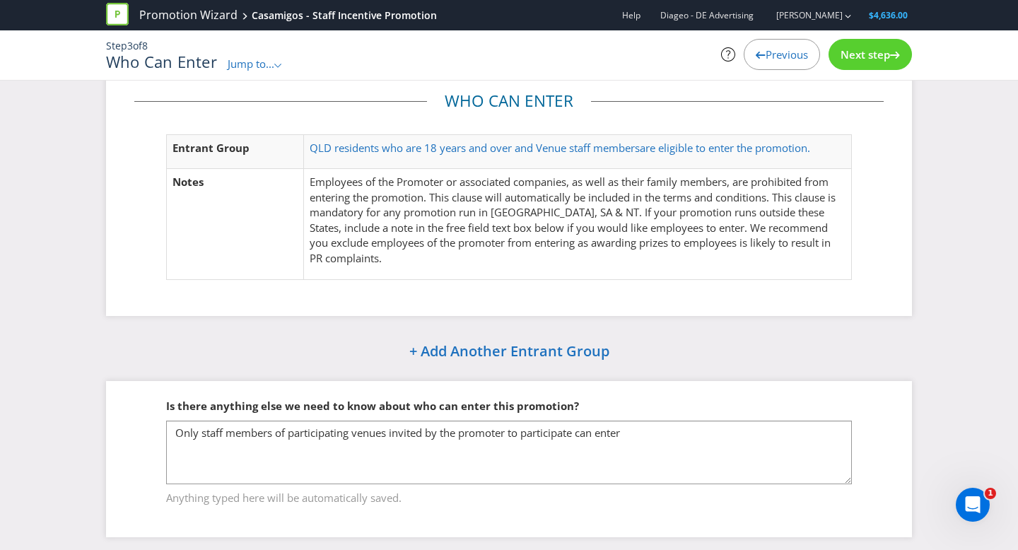
scroll to position [35, 0]
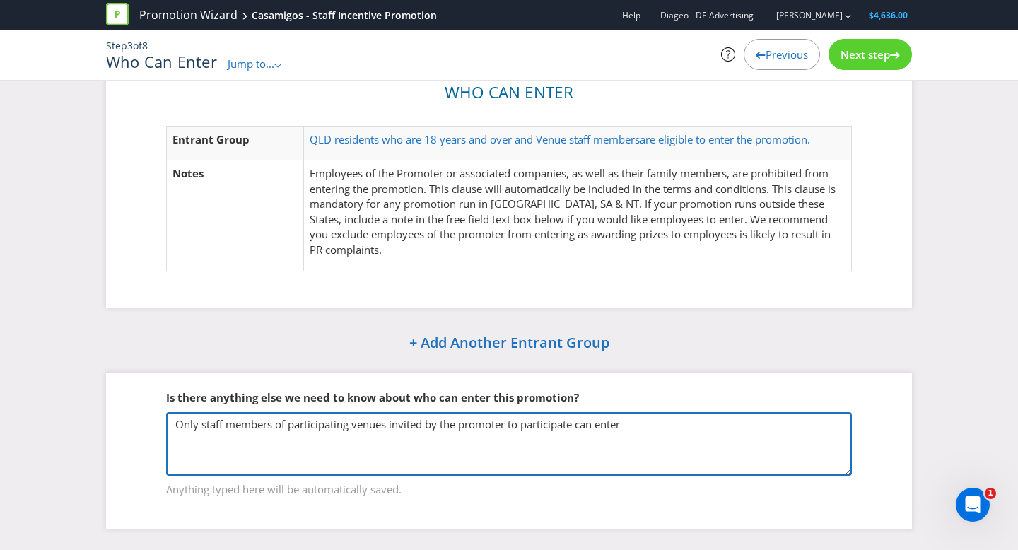
click at [383, 427] on textarea "Only staff members of participating venues invited by the promoter to participa…" at bounding box center [508, 444] width 685 height 64
click at [388, 426] on textarea "Only staff members of participating venues invited by the promoter to participa…" at bounding box center [508, 444] width 685 height 64
drag, startPoint x: 344, startPoint y: 413, endPoint x: 302, endPoint y: 425, distance: 43.4
click at [344, 413] on textarea "Only staff members of participating venues invited by the promoter to participa…" at bounding box center [508, 444] width 685 height 64
drag, startPoint x: 389, startPoint y: 425, endPoint x: 412, endPoint y: 431, distance: 23.3
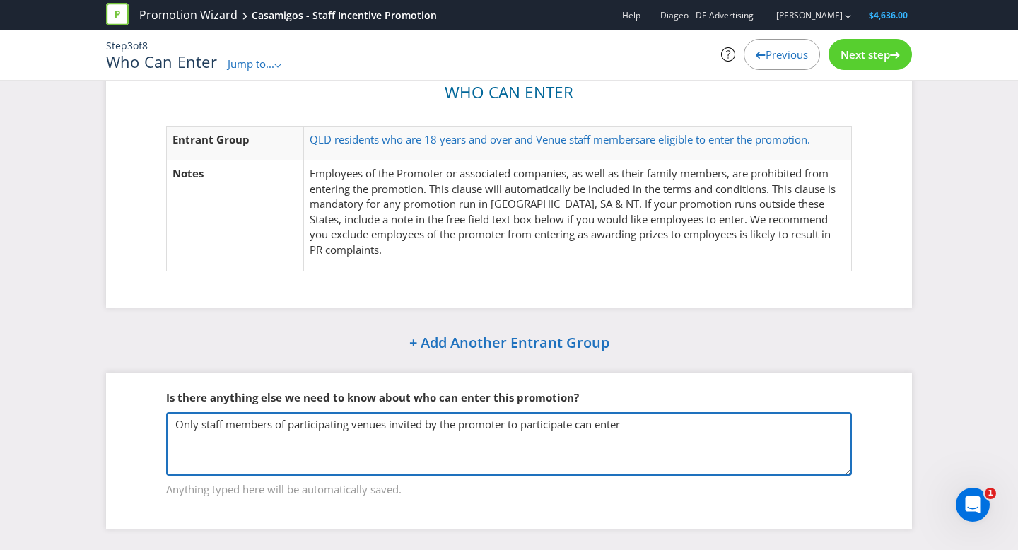
click at [389, 425] on textarea "Only staff members of participating venues invited by the promoter to participa…" at bounding box center [508, 444] width 685 height 64
click at [649, 423] on textarea "Only staff members of participating venues invited by the promoter to participa…" at bounding box center [508, 444] width 685 height 64
paste textarea "Arundel Tavern"
drag, startPoint x: 669, startPoint y: 425, endPoint x: 711, endPoint y: 427, distance: 41.7
click at [670, 425] on textarea "Only staff members of participating venues invited by the promoter to participa…" at bounding box center [508, 444] width 685 height 64
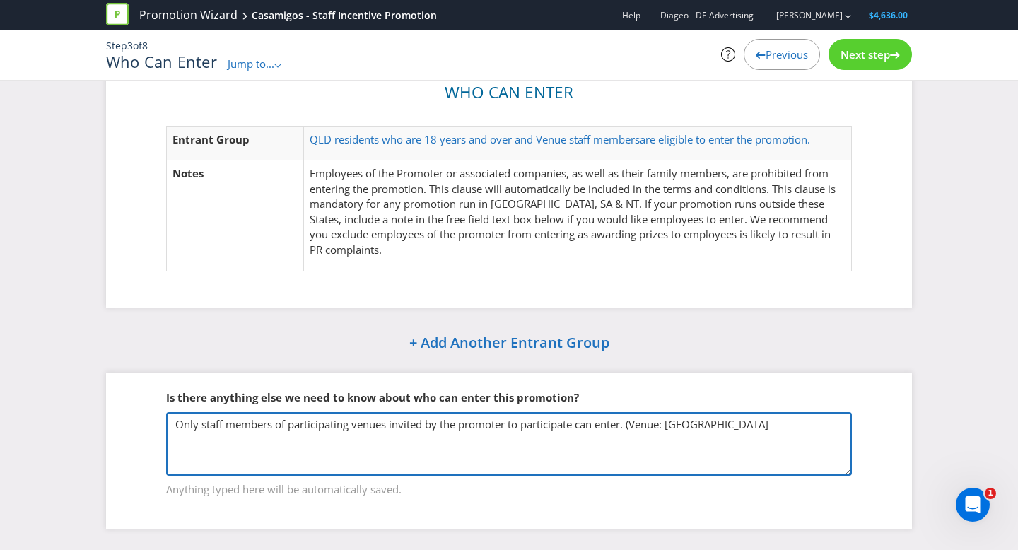
click at [748, 425] on textarea "Only staff members of participating venues invited by the promoter to participa…" at bounding box center [508, 444] width 685 height 64
paste textarea "Exchange Laidley"
paste textarea "[PERSON_NAME]"
click at [265, 438] on textarea "Only staff members of participating venues invited by the promoter to participa…" at bounding box center [508, 444] width 685 height 64
click at [360, 443] on textarea "Only staff members of participating venues invited by the promoter to participa…" at bounding box center [508, 444] width 685 height 64
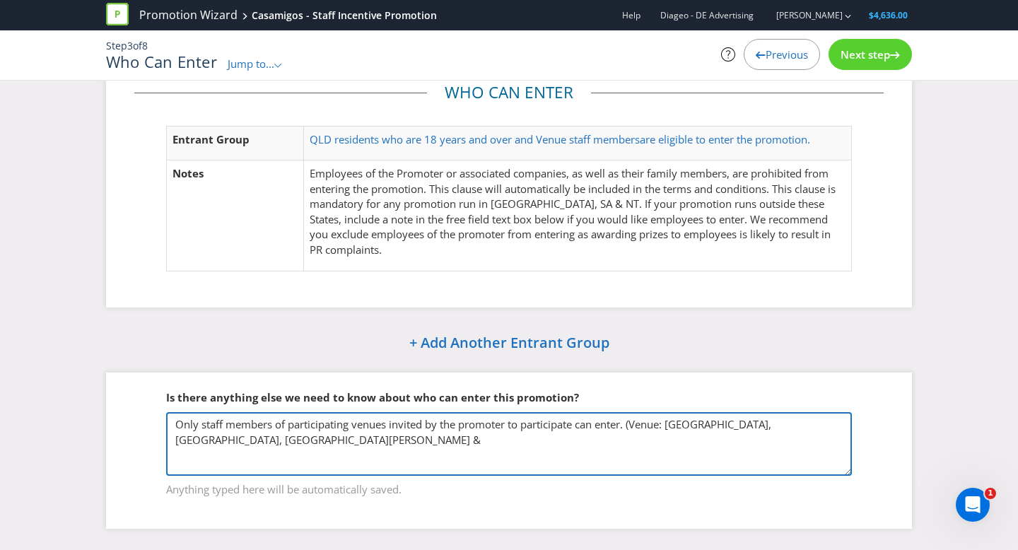
paste textarea "Helensvale Tavern"
drag, startPoint x: 351, startPoint y: 435, endPoint x: 364, endPoint y: 440, distance: 13.4
click at [352, 435] on textarea "Only staff members of participating venues invited by the promoter to participa…" at bounding box center [508, 444] width 685 height 64
click at [461, 437] on textarea "Only staff members of participating venues invited by the promoter to participa…" at bounding box center [508, 444] width 685 height 64
type textarea "Only staff members of participating venues invited by the promoter to participa…"
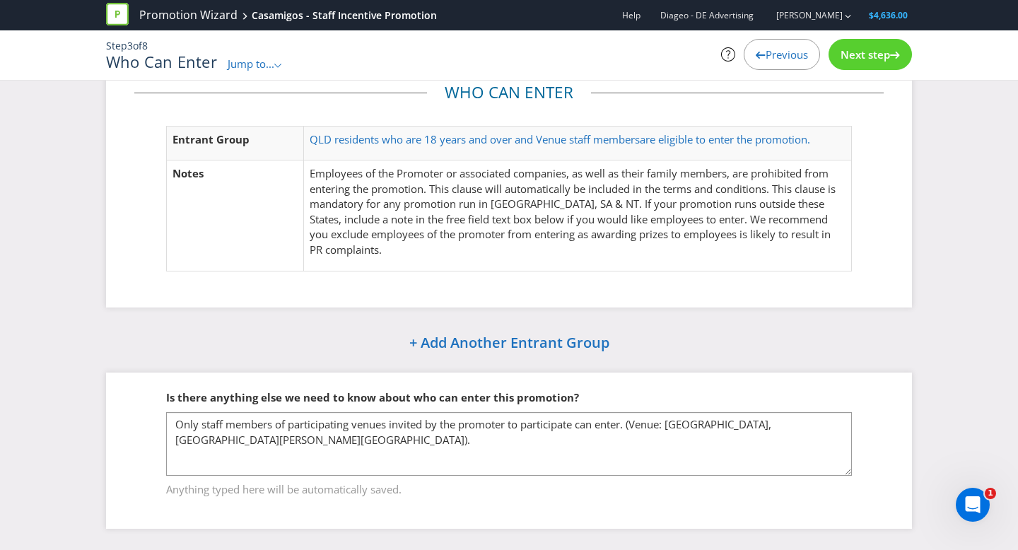
click at [871, 49] on span "Next step" at bounding box center [864, 54] width 49 height 14
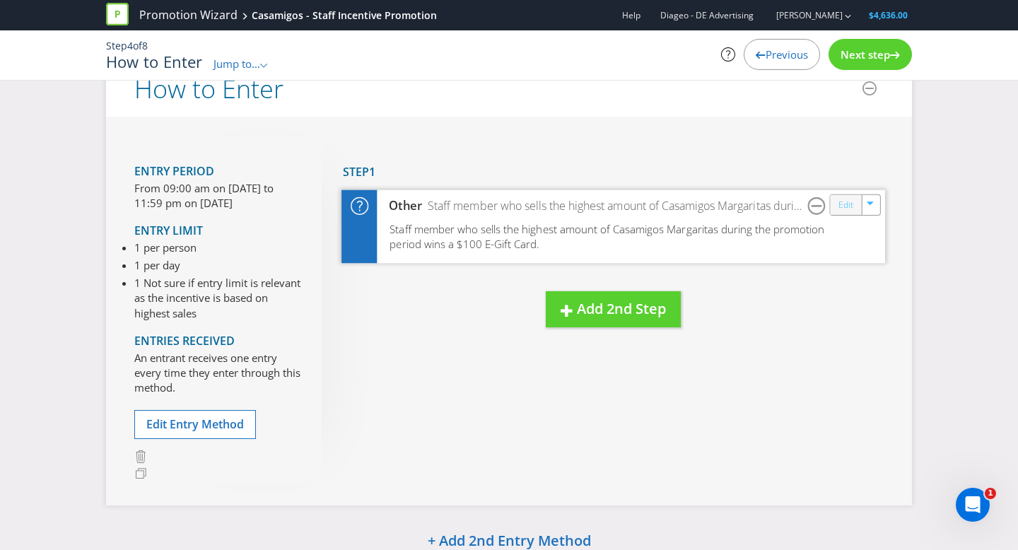
click at [844, 206] on link "Edit" at bounding box center [845, 204] width 15 height 16
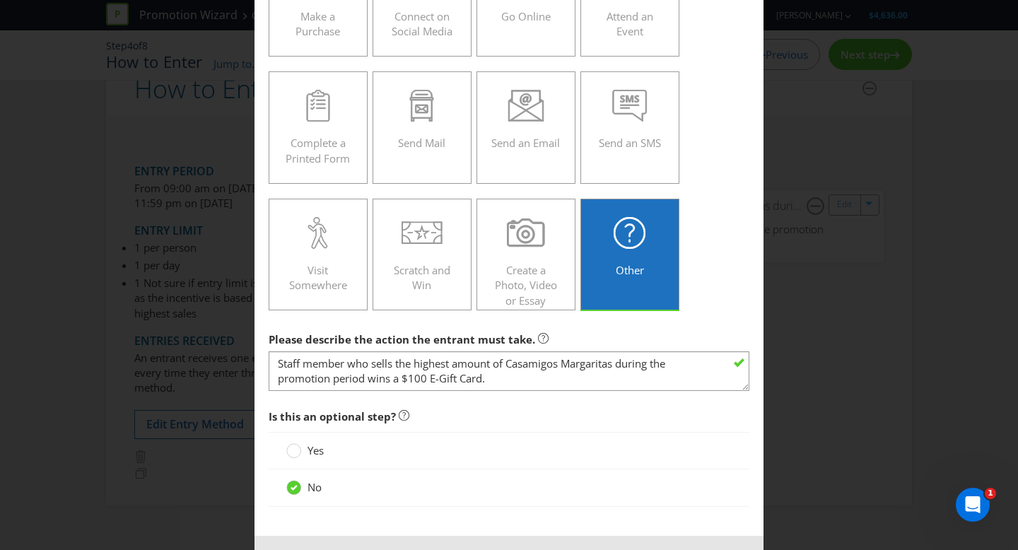
scroll to position [191, 0]
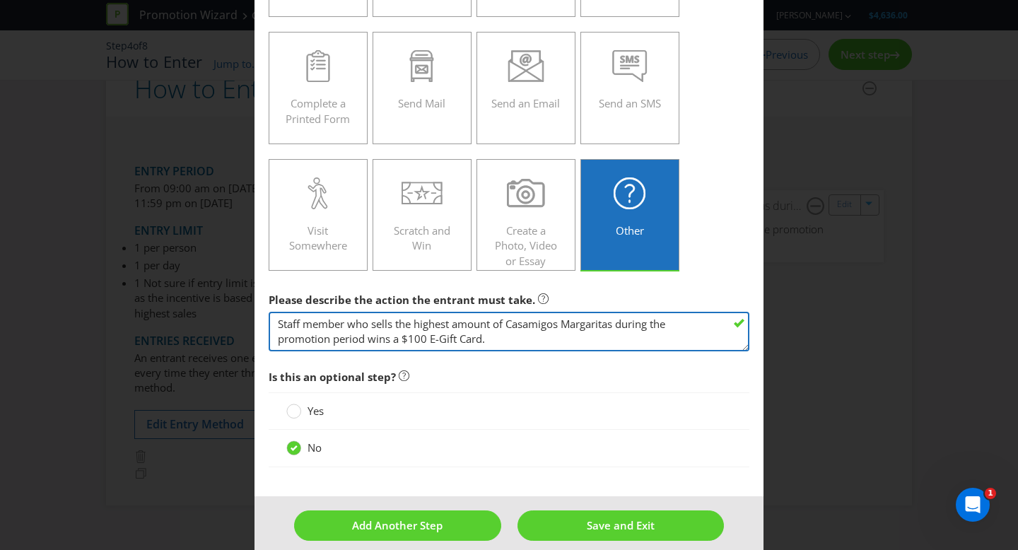
drag, startPoint x: 563, startPoint y: 323, endPoint x: 585, endPoint y: 334, distance: 24.3
click at [565, 323] on textarea "Staff member who sells the highest amount of Casamigos Margaritas during the pr…" at bounding box center [509, 332] width 480 height 40
type textarea "Staff member who sells the highest amount of Casamigos [PERSON_NAME]'s Margarit…"
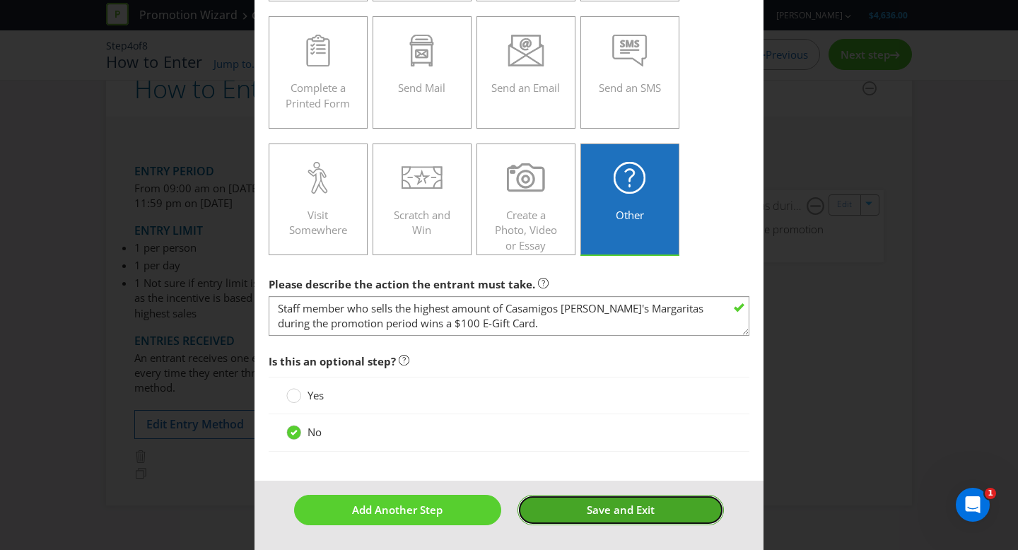
click at [582, 509] on button "Save and Exit" at bounding box center [620, 510] width 207 height 30
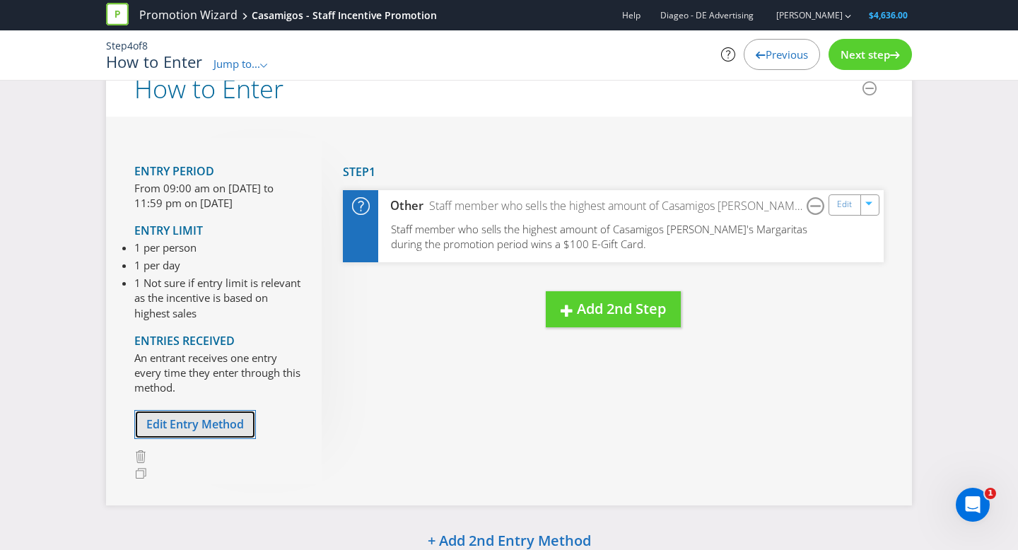
click at [169, 425] on span "Edit Entry Method" at bounding box center [195, 424] width 98 height 16
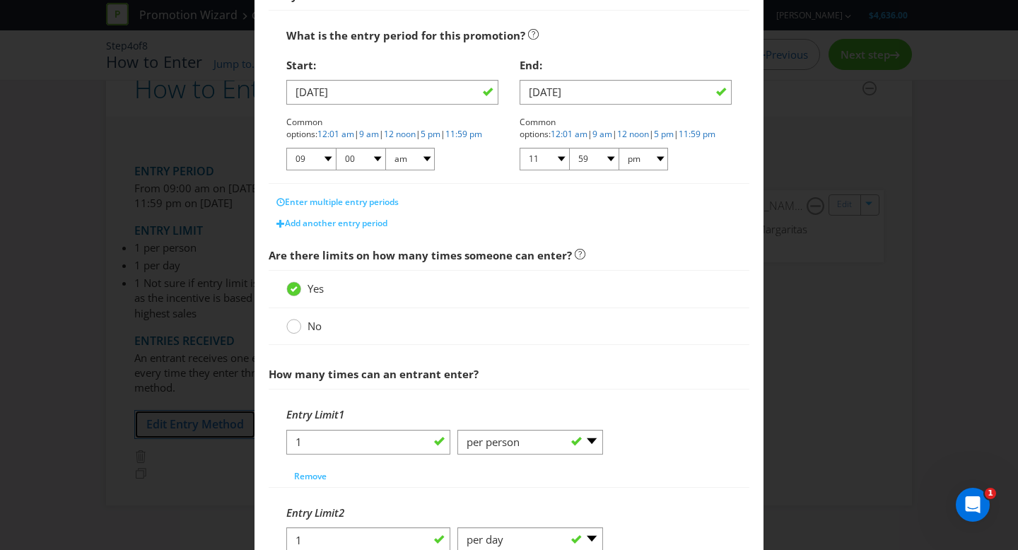
scroll to position [264, 0]
click at [295, 322] on div at bounding box center [293, 320] width 7 height 7
click at [0, 0] on input "No" at bounding box center [0, 0] width 0 height 0
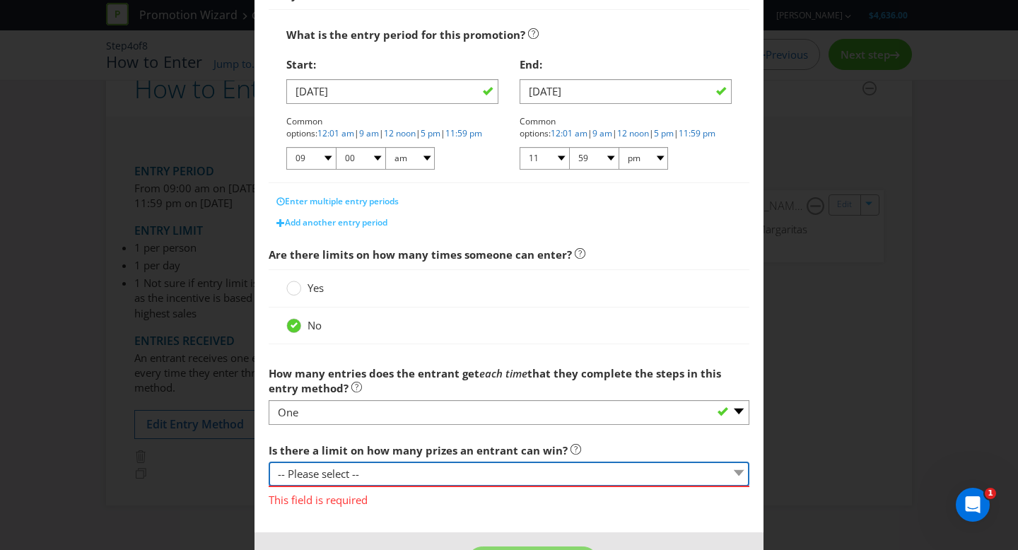
click at [326, 473] on select "-- Please select -- Yes, there is a maximum number of prizes that one entrant c…" at bounding box center [509, 473] width 480 height 25
select select "LIMITED"
click at [269, 461] on select "-- Please select -- Yes, there is a maximum number of prizes that one entrant c…" at bounding box center [509, 473] width 480 height 25
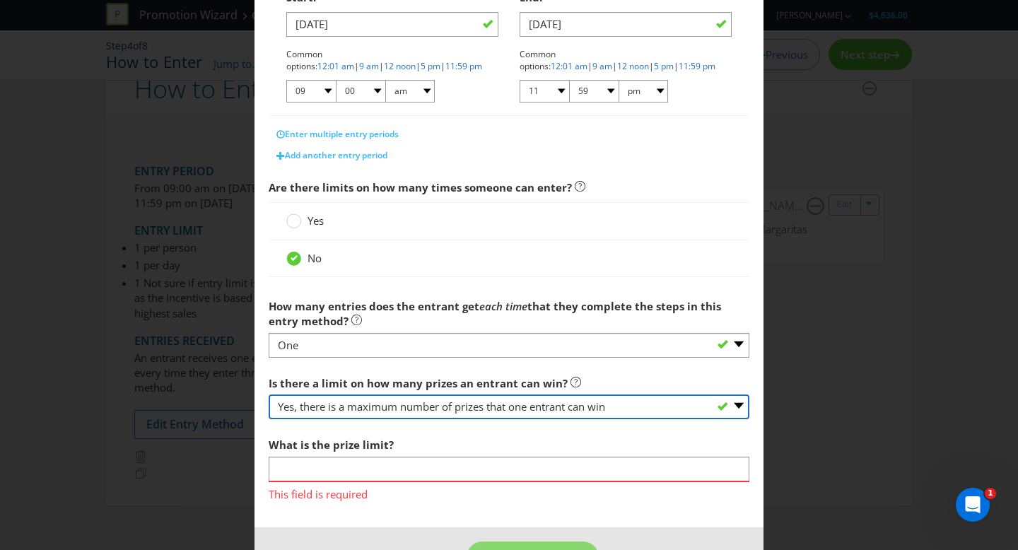
scroll to position [348, 0]
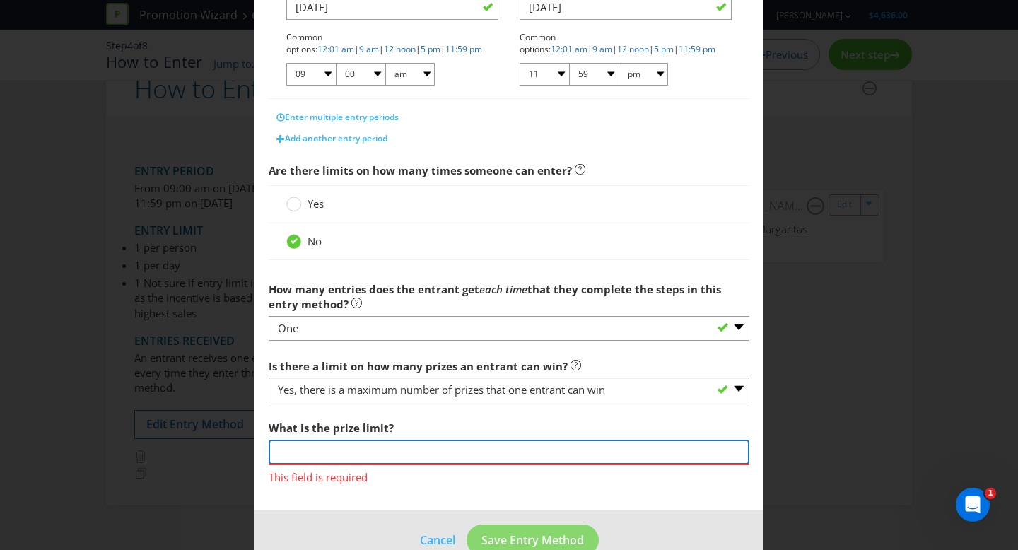
click at [366, 445] on input "number" at bounding box center [509, 452] width 480 height 25
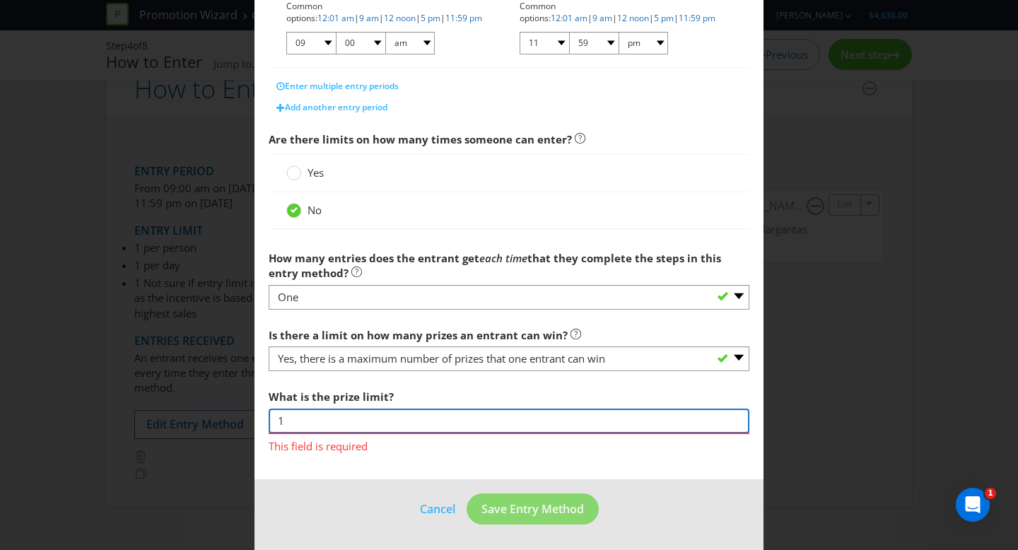
type input "1"
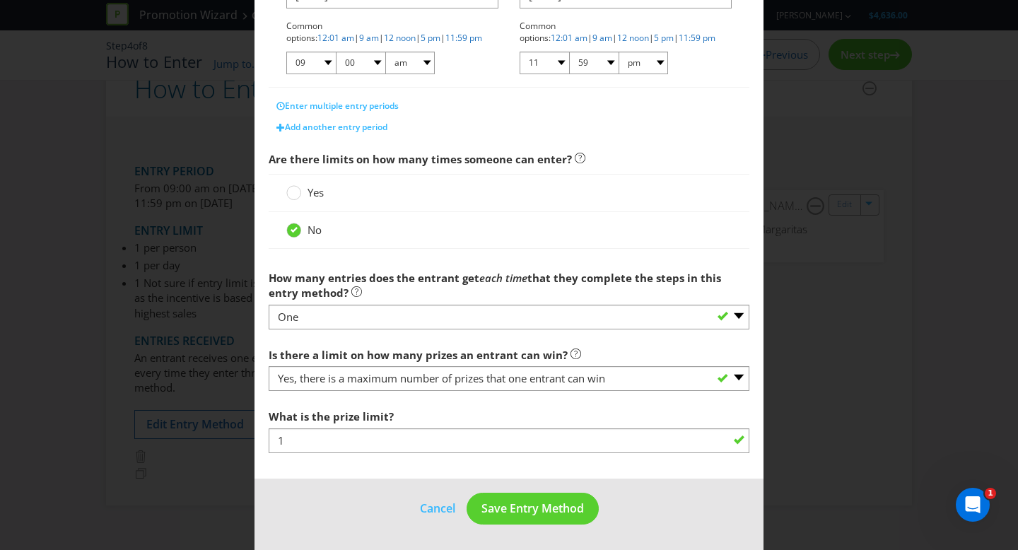
scroll to position [358, 0]
click at [566, 503] on span "Save Entry Method" at bounding box center [532, 509] width 102 height 16
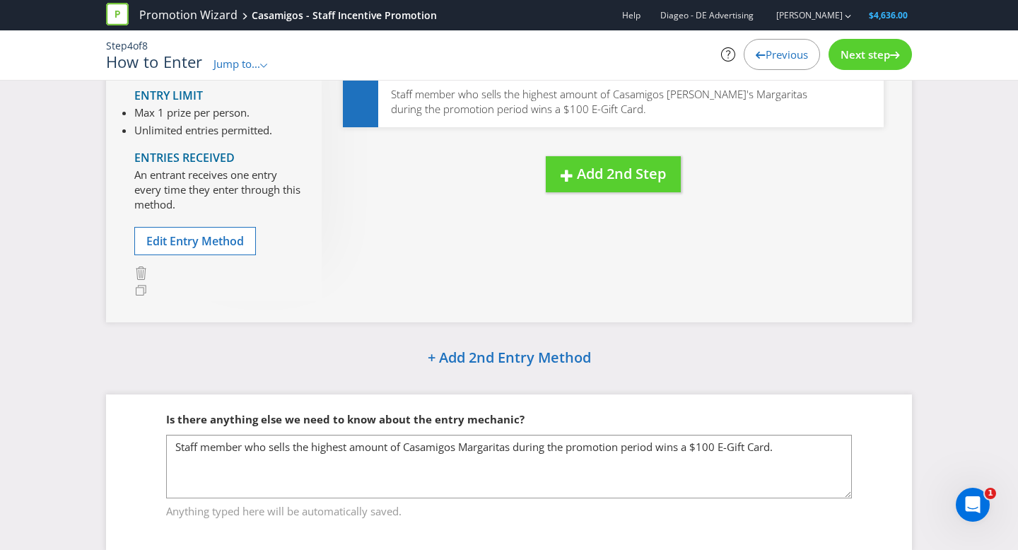
scroll to position [174, 0]
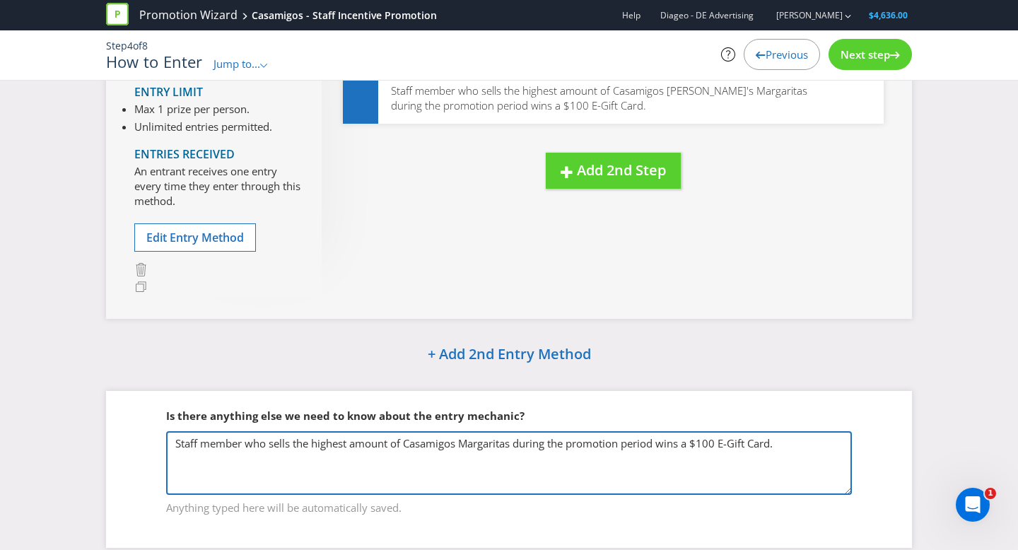
drag, startPoint x: 803, startPoint y: 448, endPoint x: 701, endPoint y: 447, distance: 102.5
click at [716, 446] on textarea "Staff member who sells the highest amount of Casamigos Margaritas during the pr…" at bounding box center [508, 463] width 685 height 64
drag, startPoint x: 461, startPoint y: 443, endPoint x: 496, endPoint y: 466, distance: 42.3
click at [461, 443] on textarea "Staff member who sells the highest amount of Casamigos Margaritas during the pr…" at bounding box center [508, 463] width 685 height 64
type textarea "Staff member who sells the highest amount of Casamigos [PERSON_NAME]'s Margarit…"
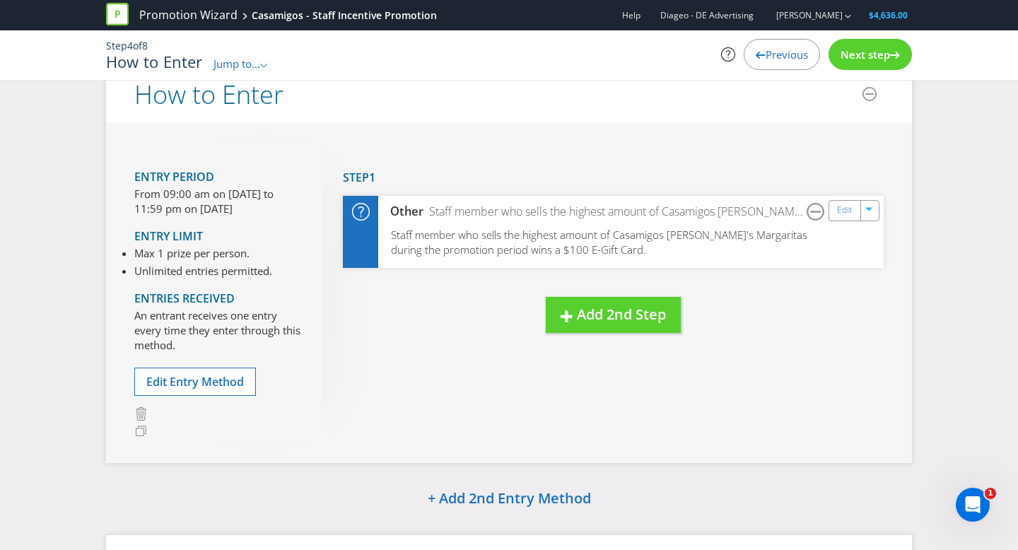
scroll to position [0, 0]
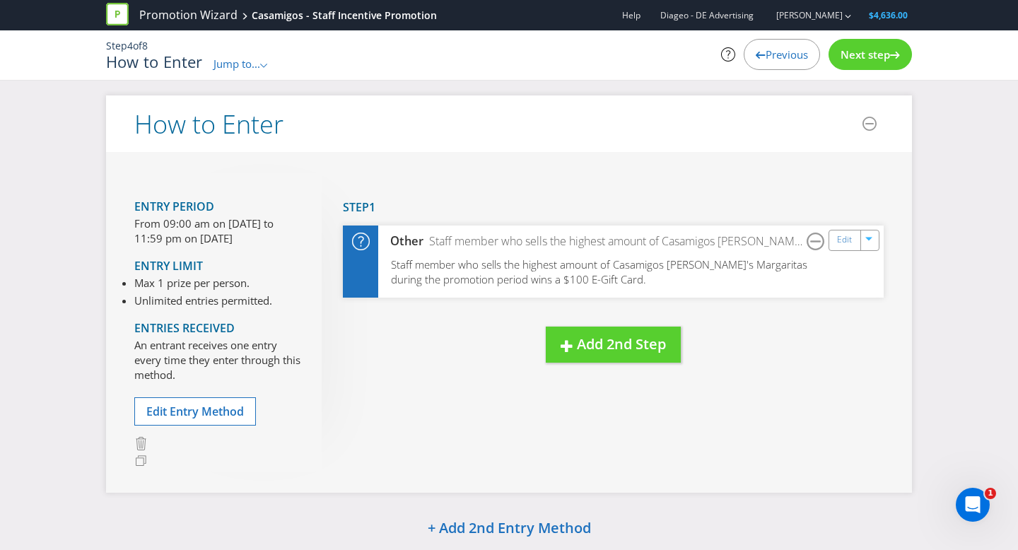
click at [868, 57] on span "Next step" at bounding box center [864, 54] width 49 height 14
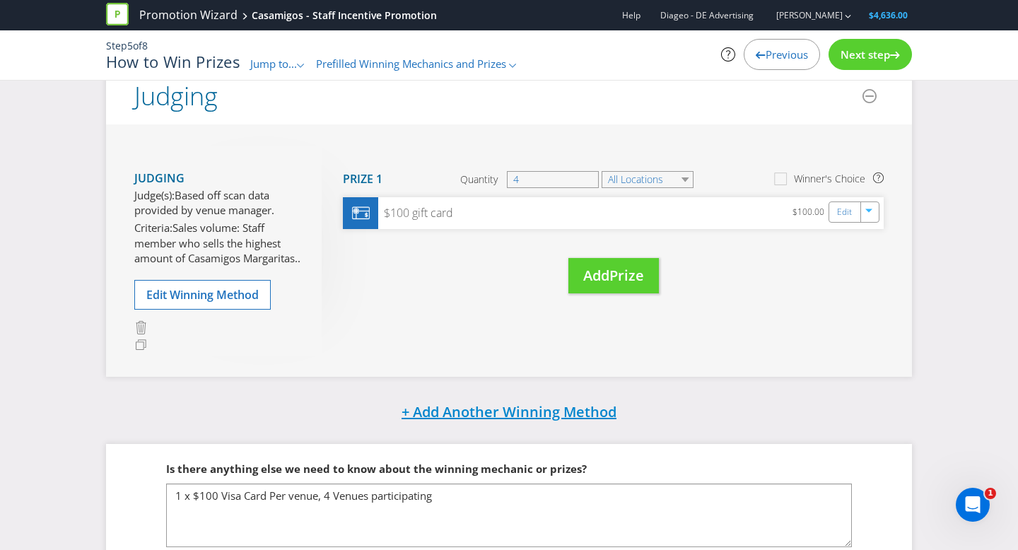
scroll to position [218, 0]
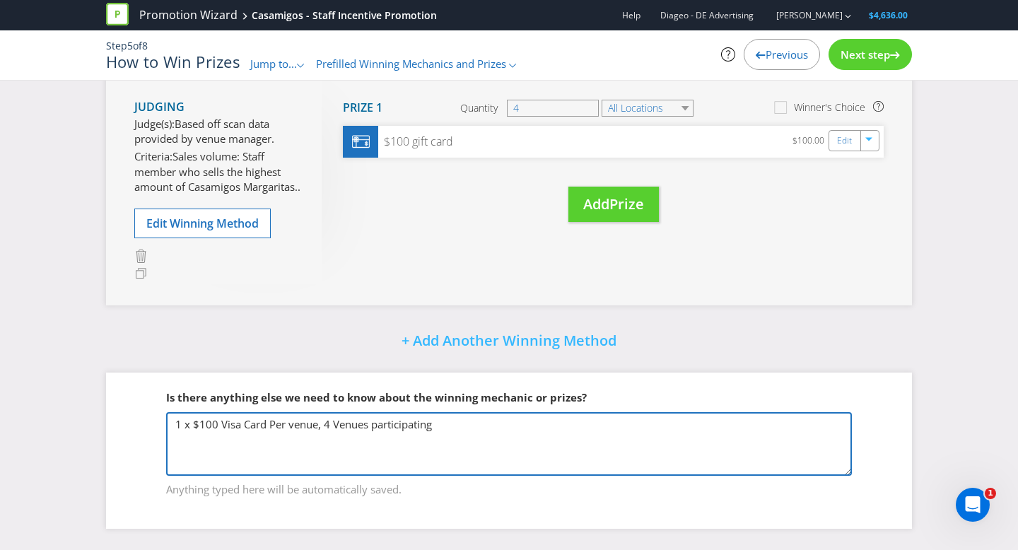
click at [444, 427] on textarea "1 x $100 Visa Card Per venue, 4 Venues participating" at bounding box center [508, 444] width 685 height 64
paste textarea "Arundel Tavern"
click at [440, 421] on textarea "1 x $100 Visa Card Per venue, 4 Venues participating" at bounding box center [508, 444] width 685 height 64
paste textarea "Exchange Laidley"
click at [522, 427] on textarea "1 x $100 Visa Card Per venue, 4 Venues participating" at bounding box center [508, 444] width 685 height 64
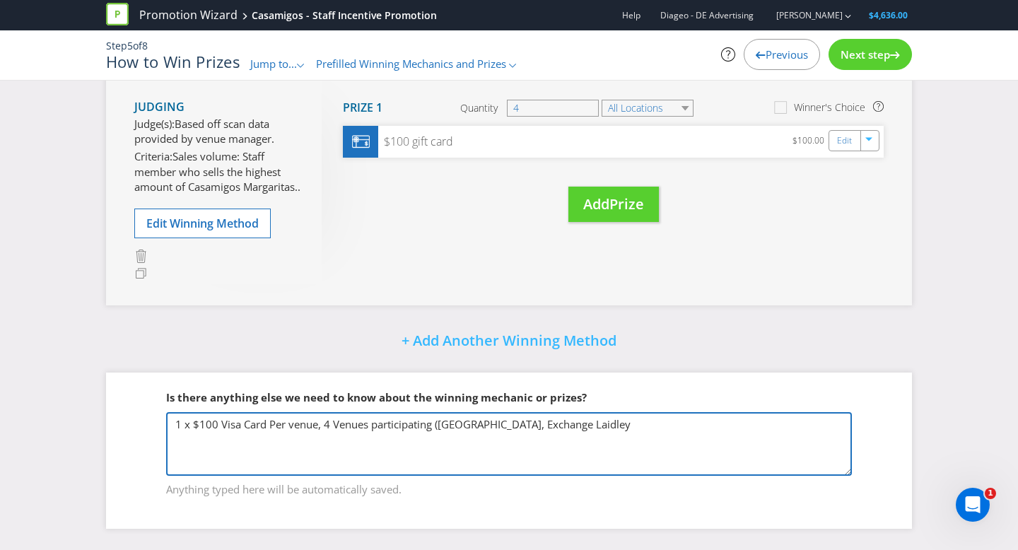
click at [629, 426] on textarea "1 x $100 Visa Card Per venue, 4 Venues participating" at bounding box center [508, 444] width 685 height 64
paste textarea "[PERSON_NAME]"
click at [611, 423] on textarea "1 x $100 Visa Card Per venue, 4 Venues participating" at bounding box center [508, 444] width 685 height 64
click at [697, 423] on textarea "1 x $100 Visa Card Per venue, 4 Venues participating" at bounding box center [508, 444] width 685 height 64
paste textarea "Helensvale Tavern"
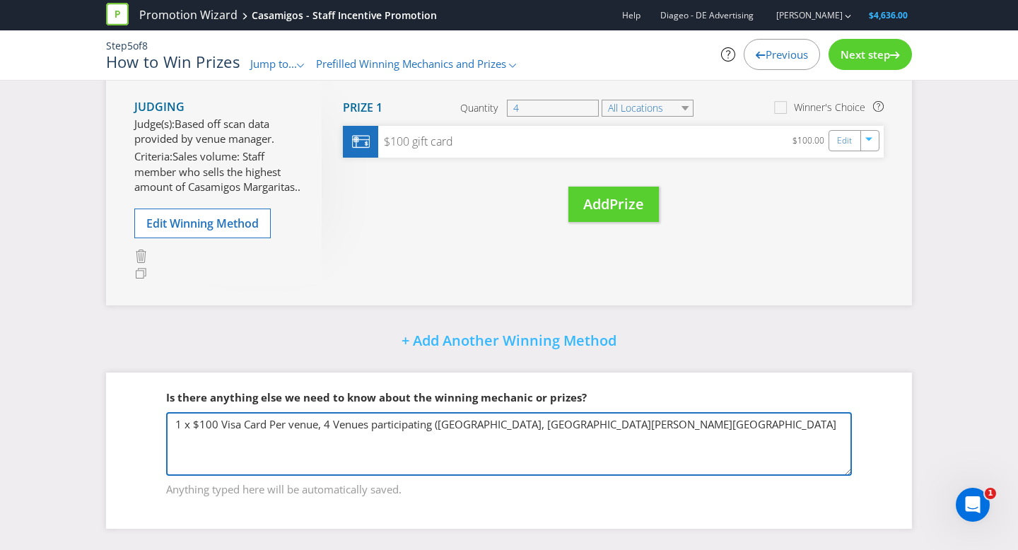
click at [701, 423] on textarea "1 x $100 Visa Card Per venue, 4 Venues participating" at bounding box center [508, 444] width 685 height 64
click at [805, 423] on textarea "1 x $100 Visa Card Per venue, 4 Venues participating" at bounding box center [508, 444] width 685 height 64
type textarea "1 x $100 Visa Card Per venue, 4 Venues participating ([GEOGRAPHIC_DATA], [GEOGR…"
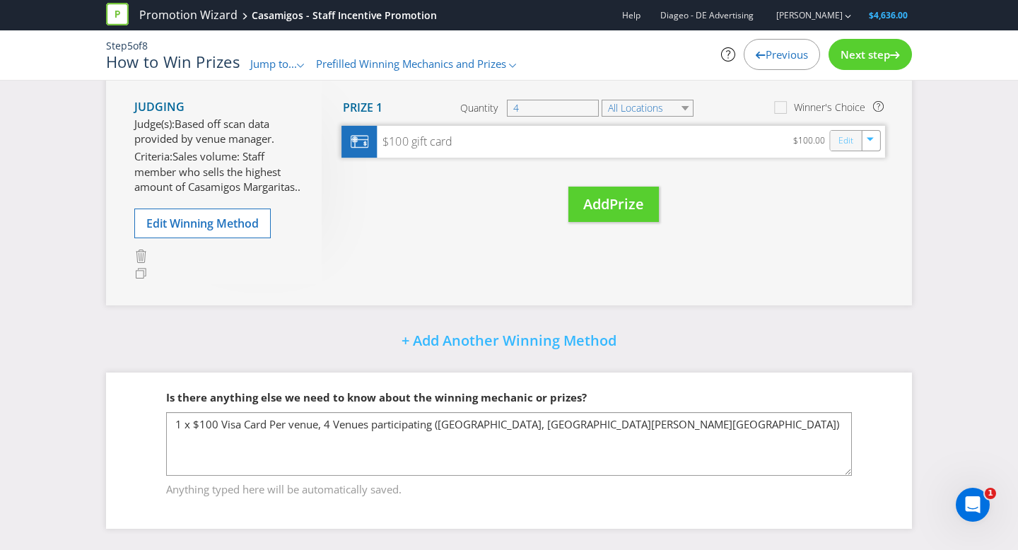
click at [840, 132] on link "Edit" at bounding box center [845, 140] width 15 height 16
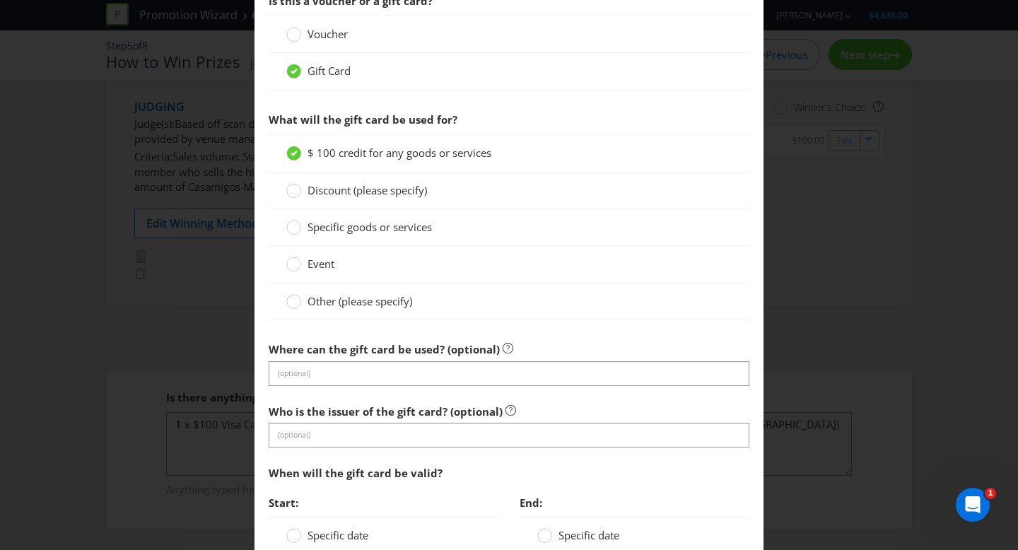
scroll to position [811, 0]
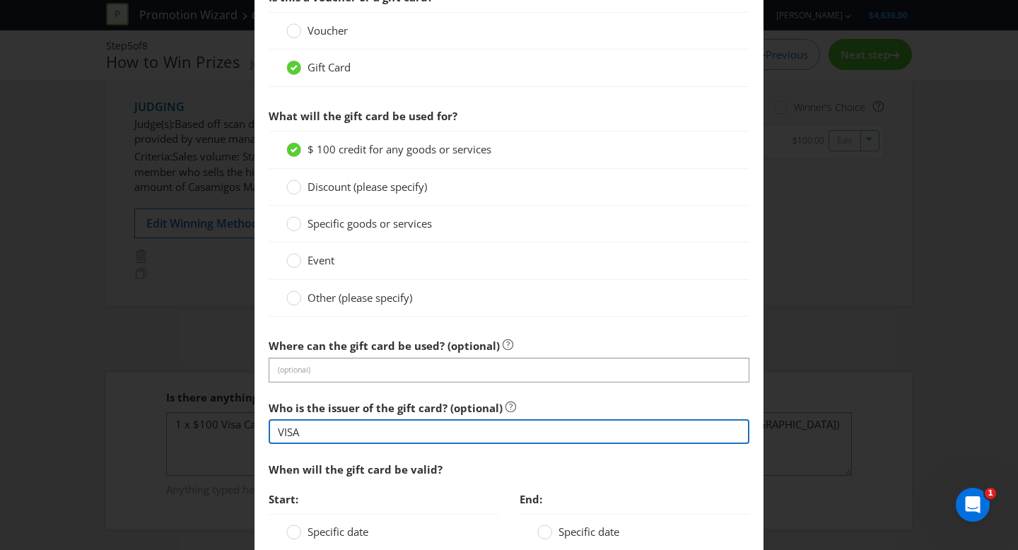
type input "VISA"
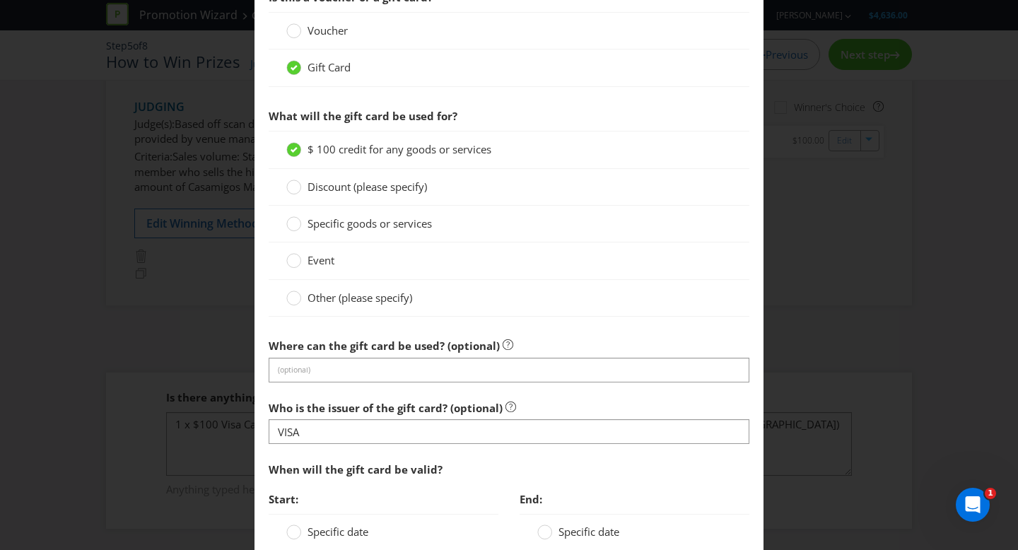
click at [511, 469] on div "When will the gift card be valid?" at bounding box center [509, 469] width 480 height 29
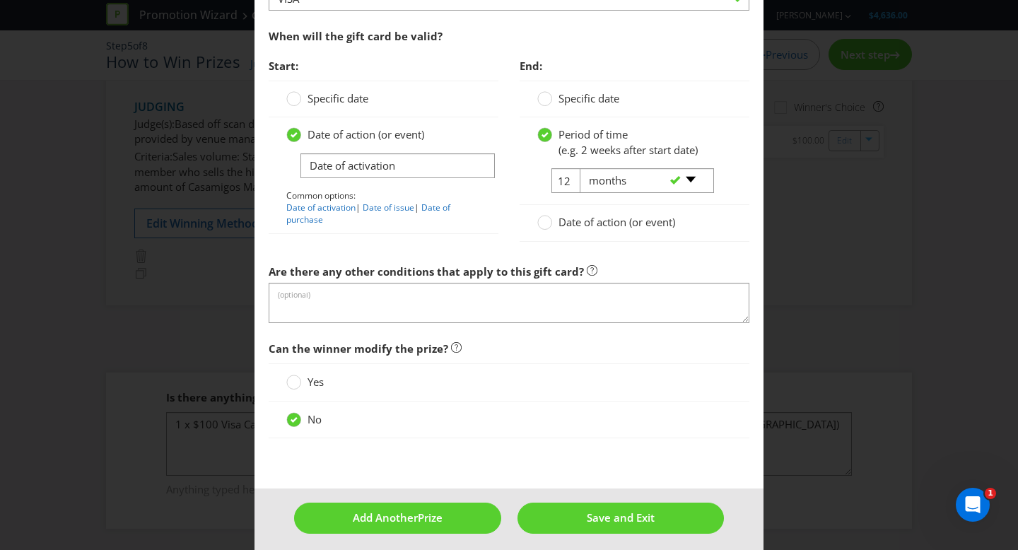
scroll to position [1246, 0]
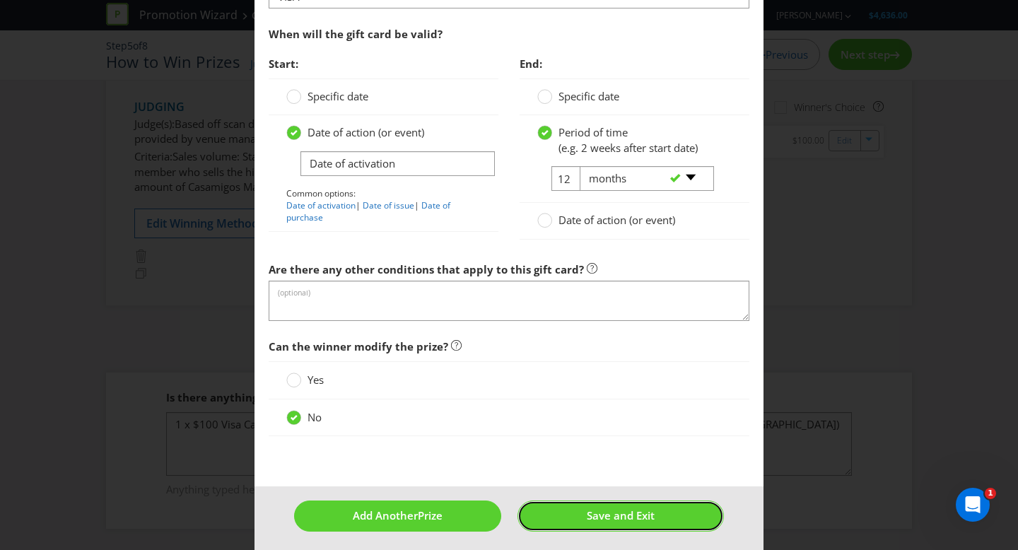
click at [606, 518] on span "Save and Exit" at bounding box center [620, 515] width 68 height 14
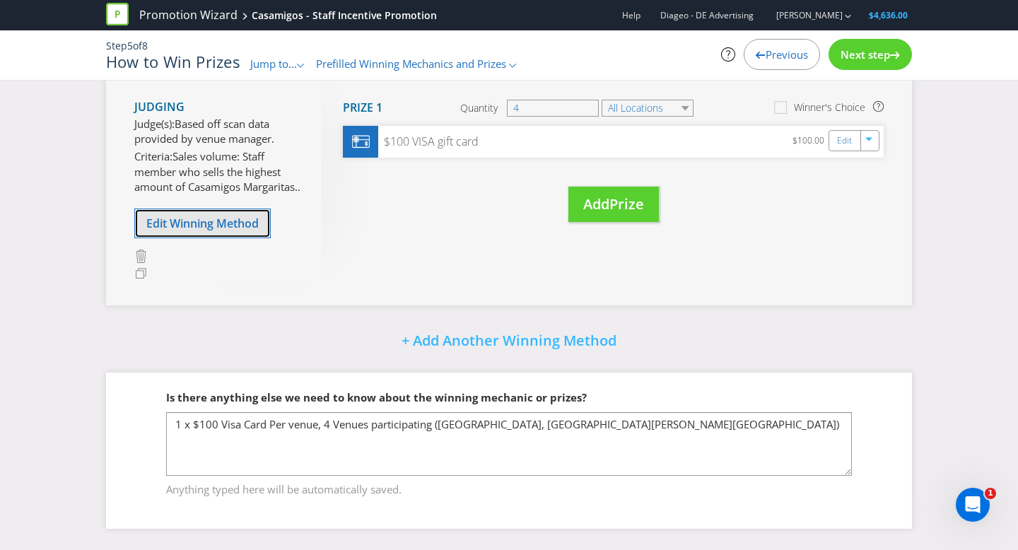
click at [251, 233] on button "Edit Winning Method" at bounding box center [202, 223] width 136 height 30
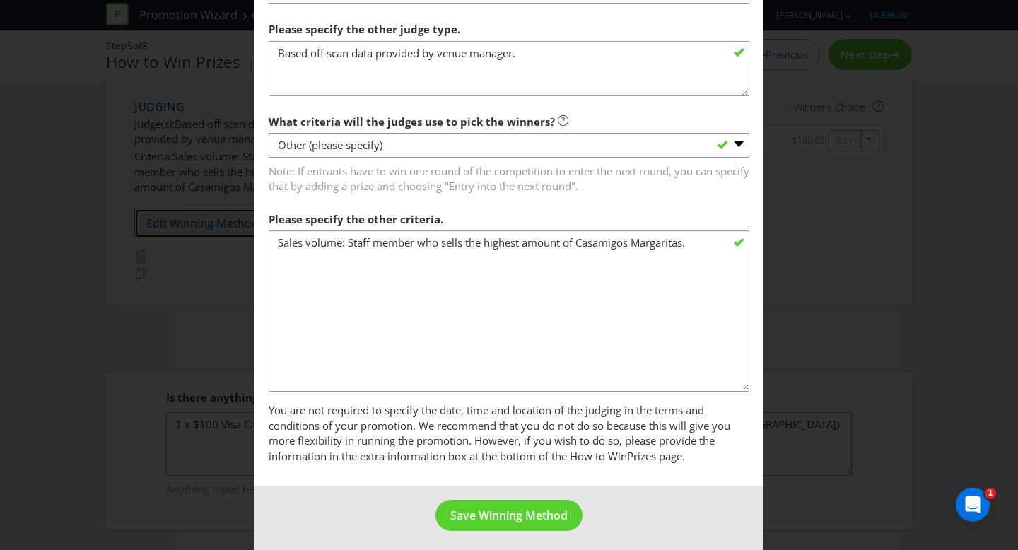
scroll to position [785, 0]
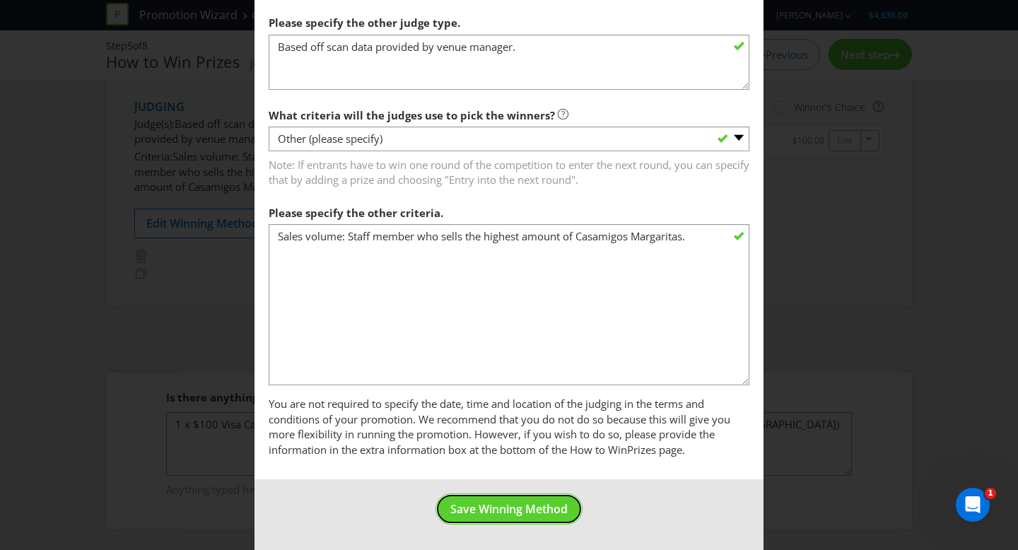
drag, startPoint x: 534, startPoint y: 512, endPoint x: 524, endPoint y: 502, distance: 15.0
click at [534, 512] on span "Save Winning Method" at bounding box center [508, 509] width 117 height 16
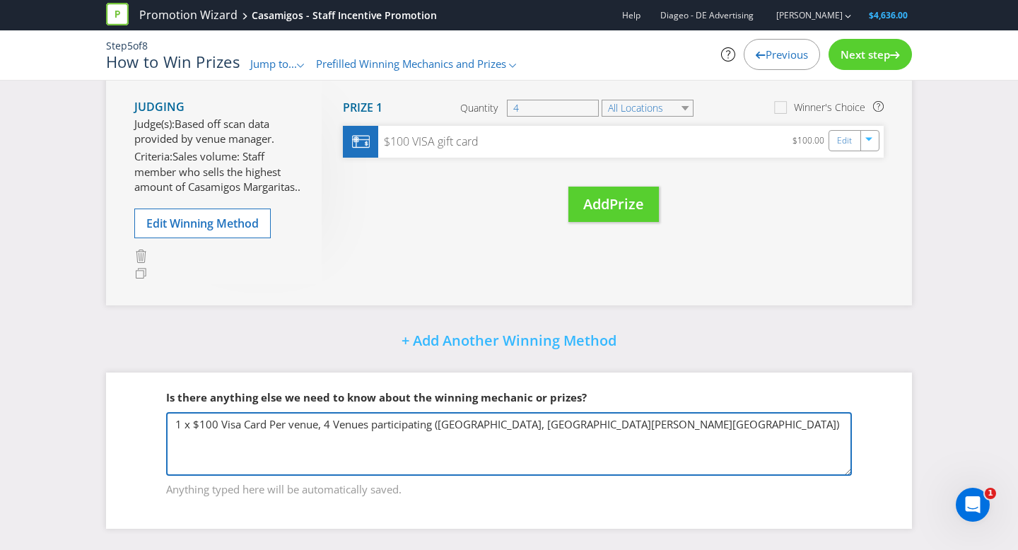
click at [811, 425] on textarea "1 x $100 Visa Card Per venue, 4 Venues participating" at bounding box center [508, 444] width 685 height 64
paste textarea "In the event of a tie, the winner will be the first entrant to reach the highes…"
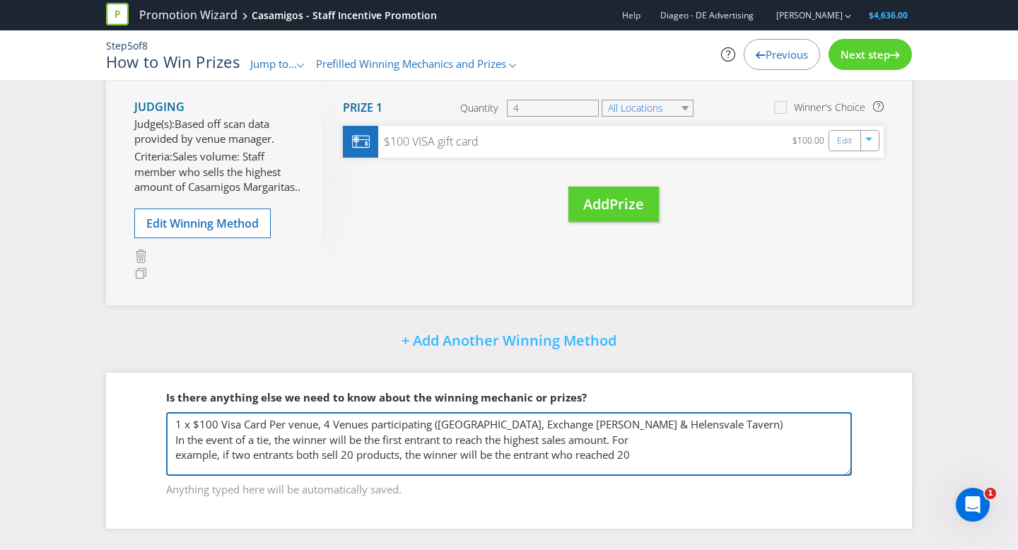
type textarea "1 x $100 Visa Card Per venue, 4 Venues participating ([GEOGRAPHIC_DATA], Exchan…"
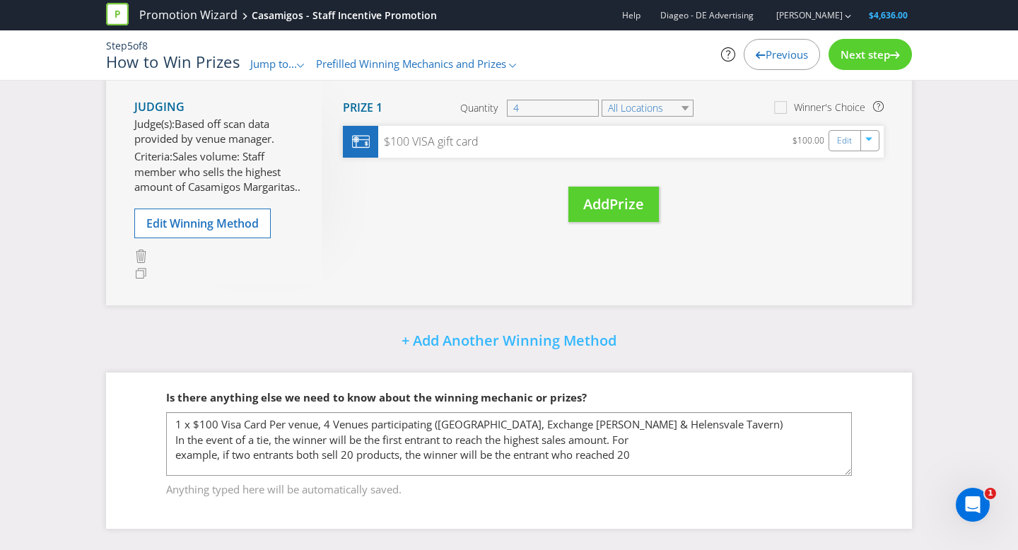
click at [854, 50] on span "Next step" at bounding box center [864, 54] width 49 height 14
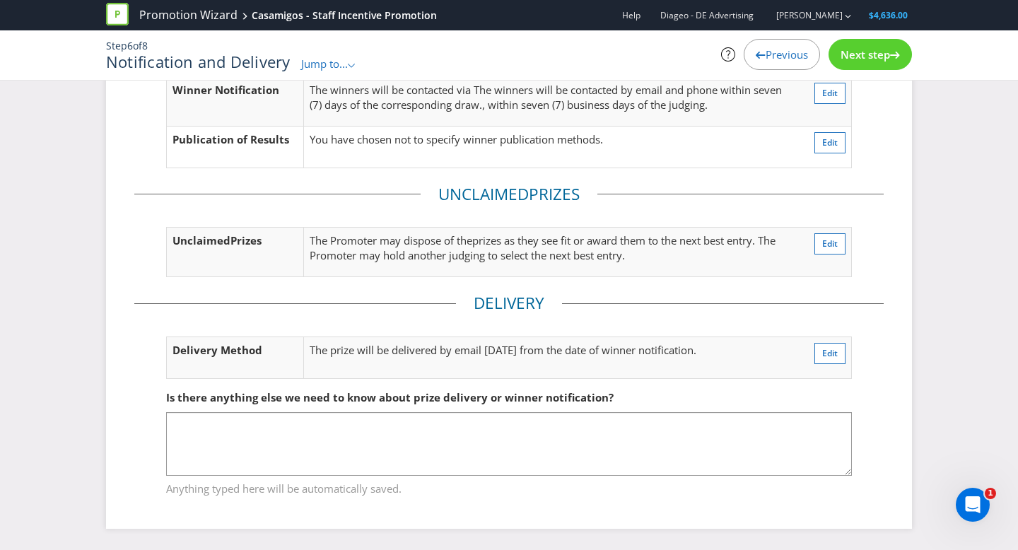
scroll to position [105, 0]
click at [860, 52] on span "Next step" at bounding box center [864, 54] width 49 height 14
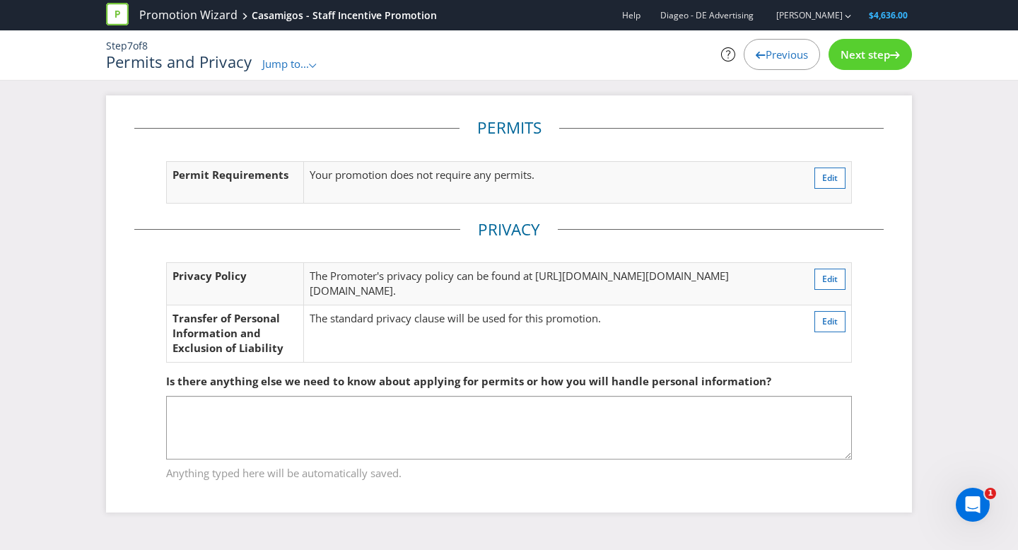
click at [895, 63] on div "Next step" at bounding box center [869, 54] width 83 height 31
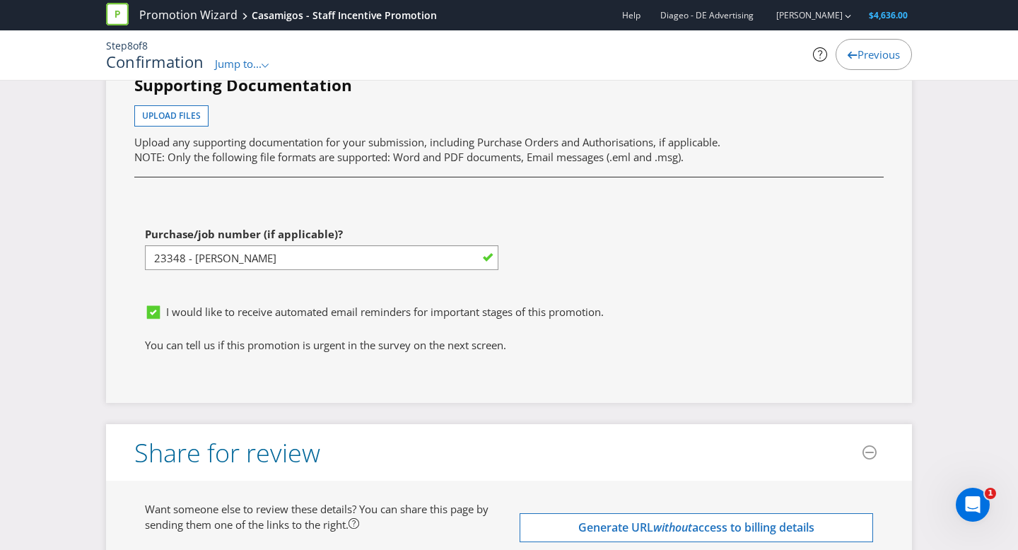
scroll to position [4174, 0]
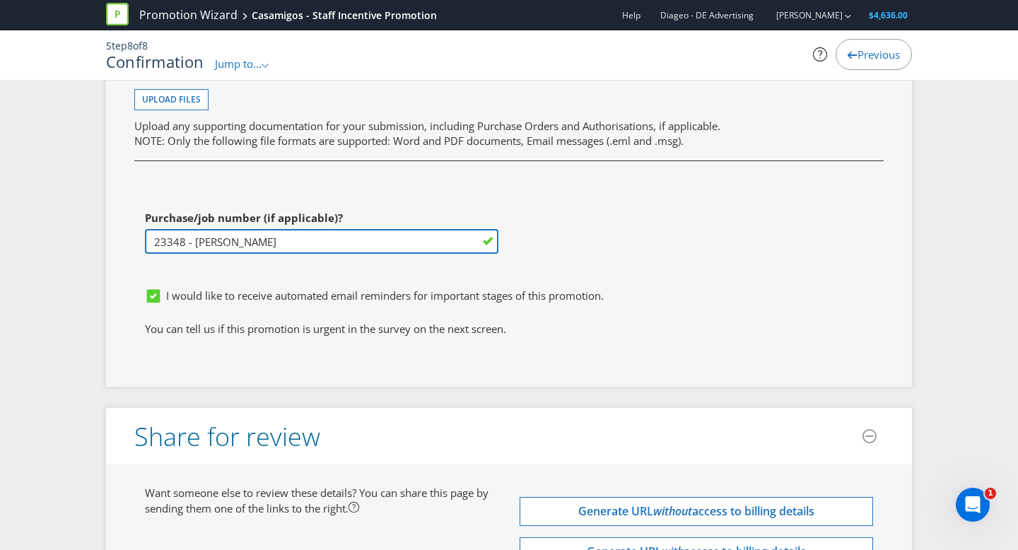
click at [331, 254] on input "23348 - [PERSON_NAME]" at bounding box center [321, 241] width 353 height 25
click at [168, 254] on input "23348 - [PERSON_NAME]" at bounding box center [321, 241] width 353 height 25
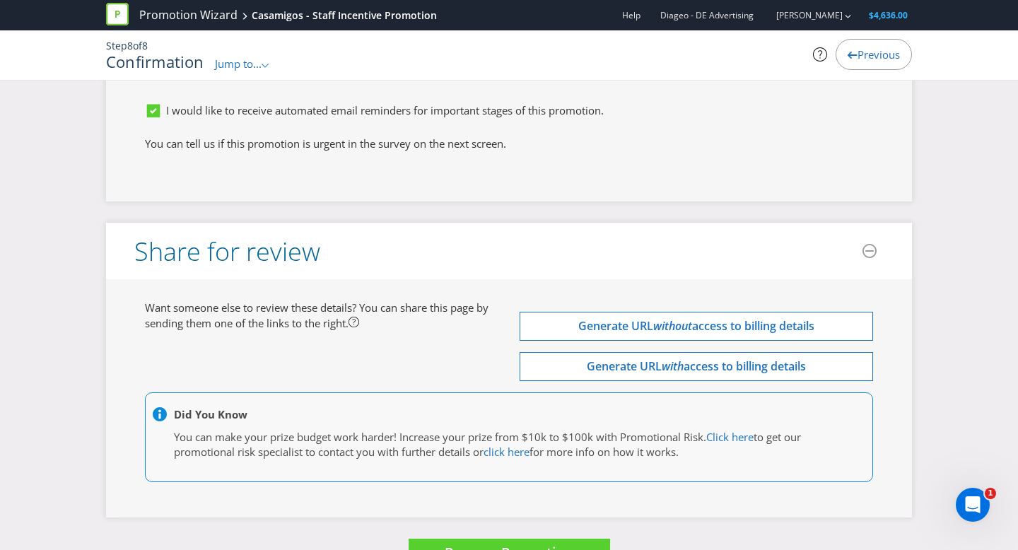
scroll to position [4356, 0]
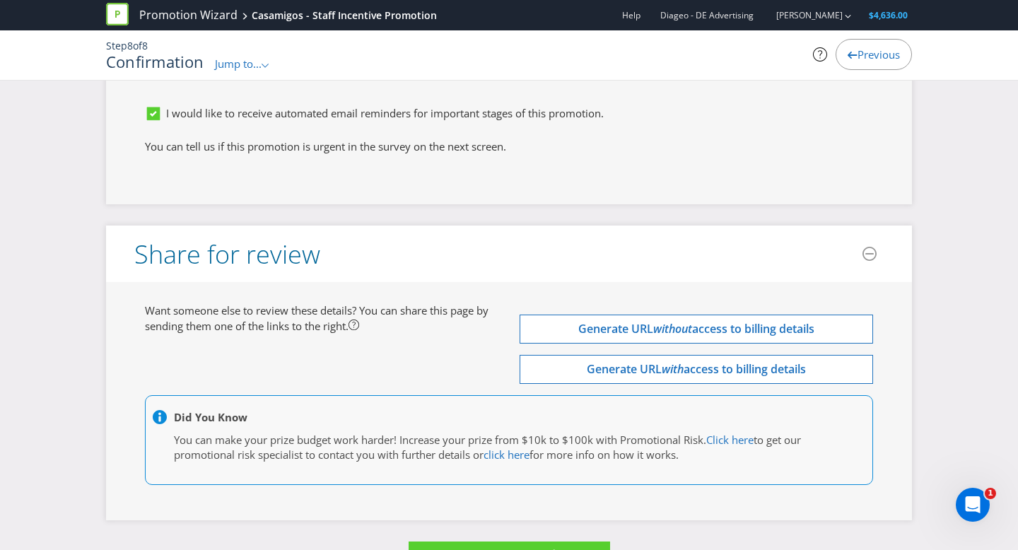
type input "23502 - [PERSON_NAME]"
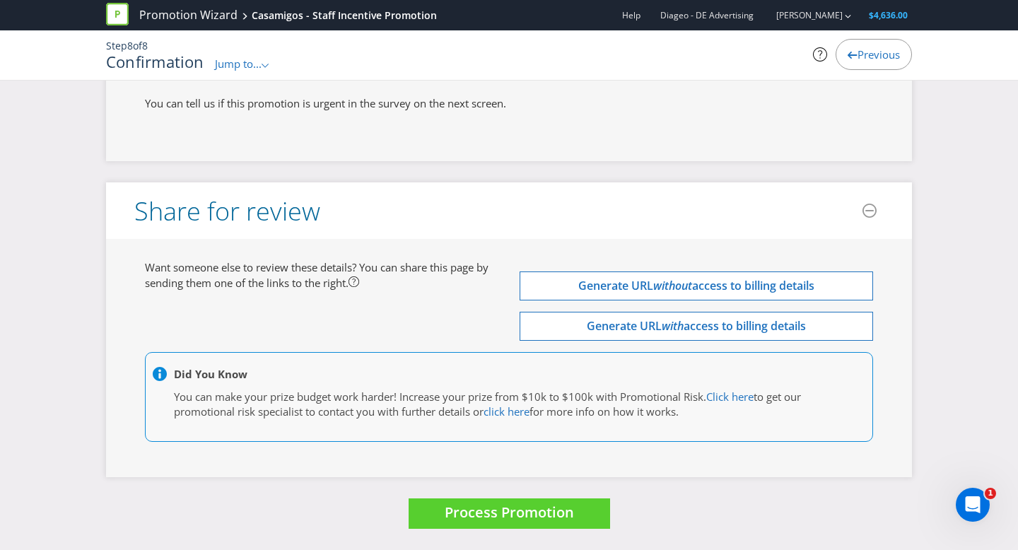
scroll to position [4459, 0]
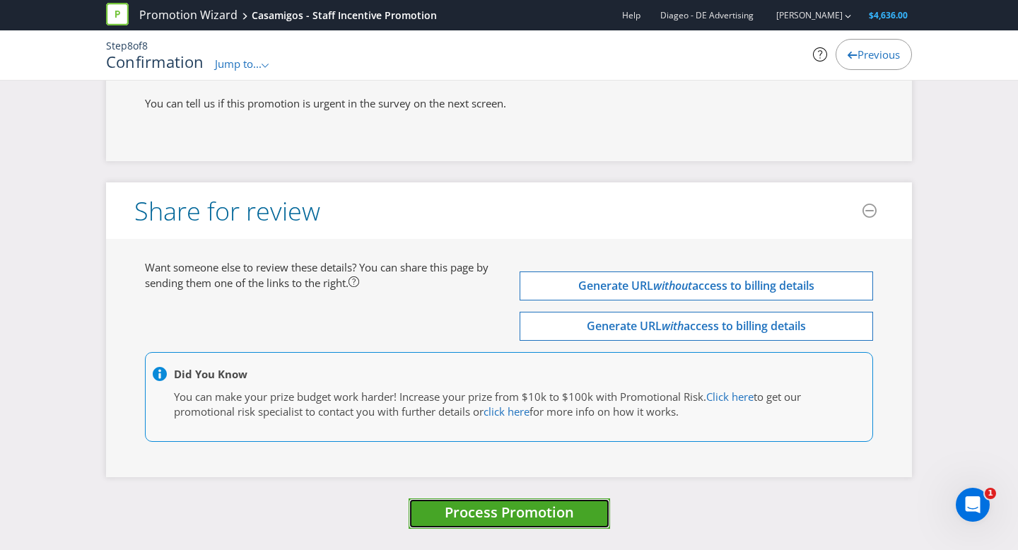
click at [493, 518] on span "Process Promotion" at bounding box center [508, 511] width 129 height 19
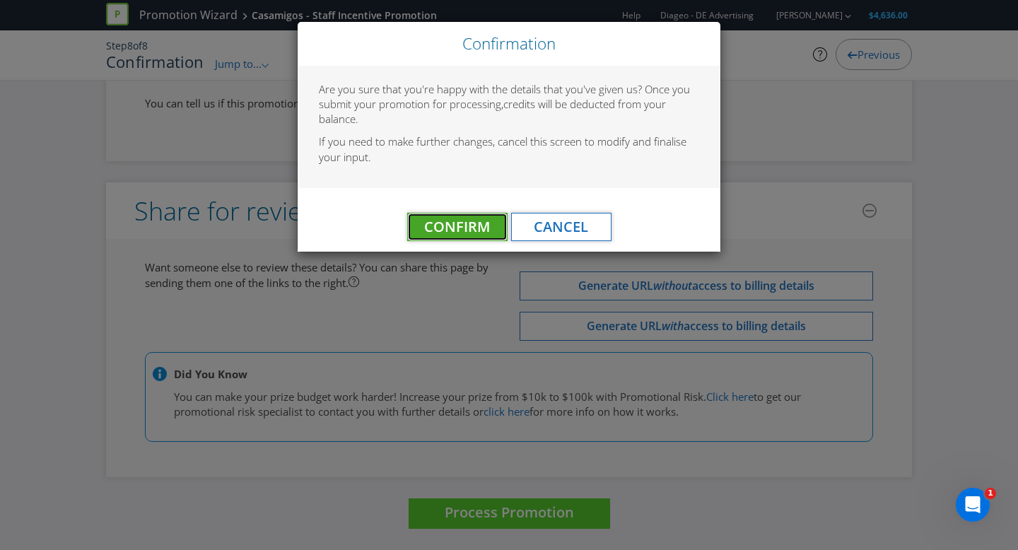
click at [432, 228] on span "Confirm" at bounding box center [457, 226] width 66 height 19
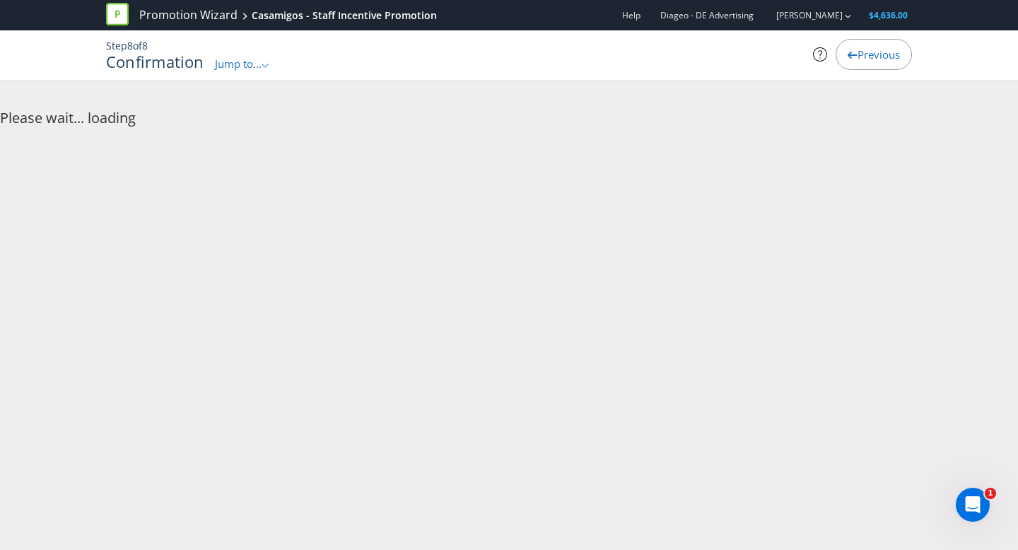
scroll to position [0, 0]
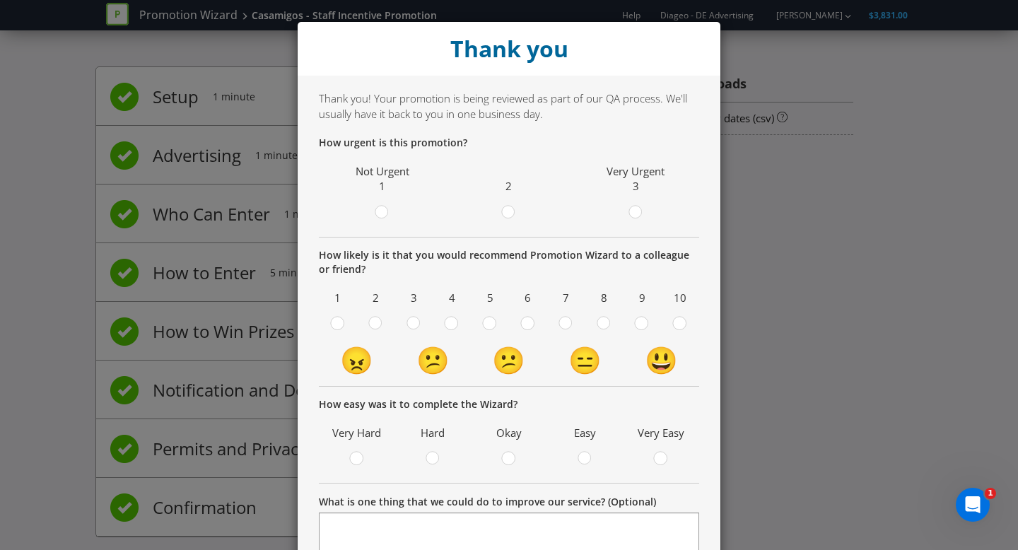
click at [494, 211] on div at bounding box center [508, 214] width 119 height 18
click at [511, 211] on circle at bounding box center [508, 212] width 13 height 13
click at [0, 0] on input "radio" at bounding box center [0, 0] width 0 height 0
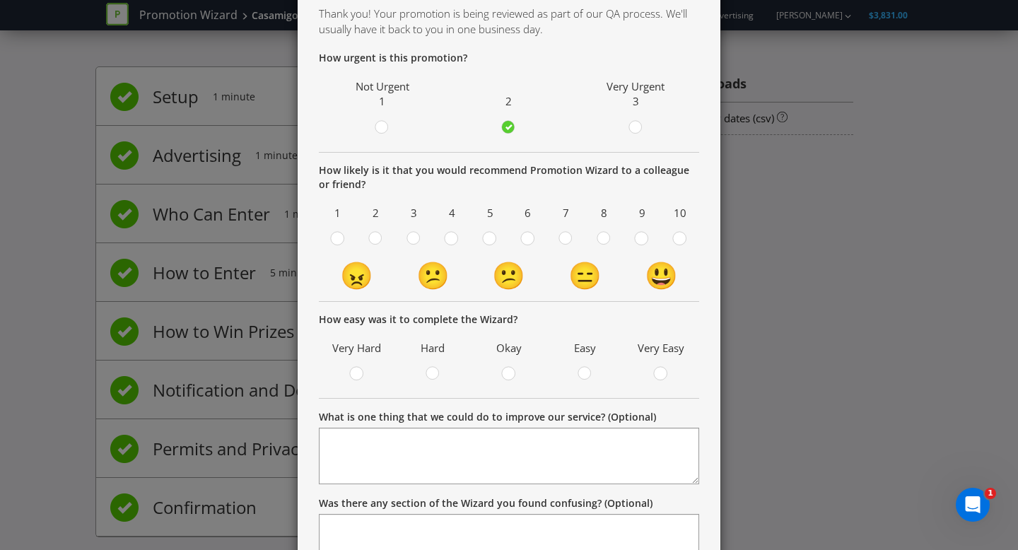
scroll to position [100, 0]
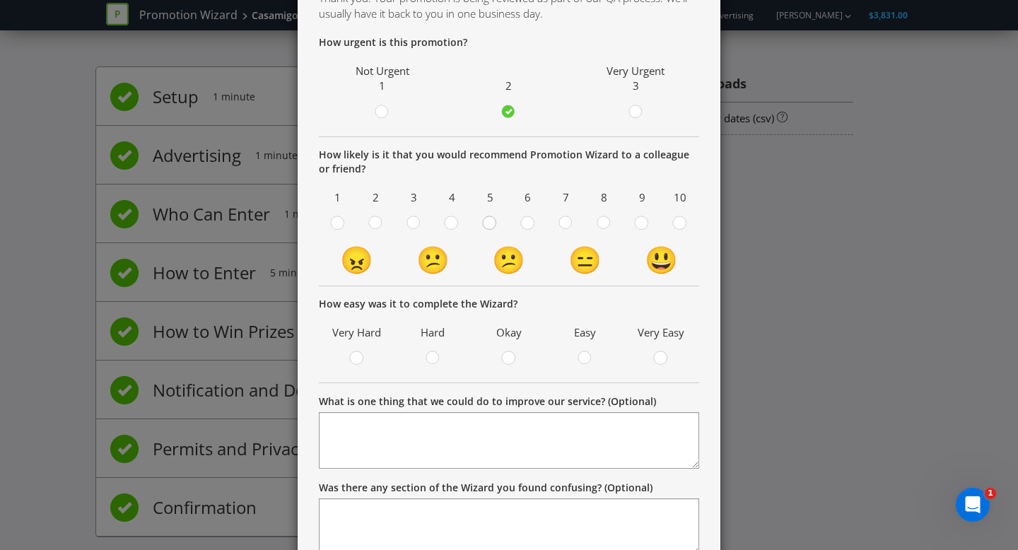
click at [492, 228] on icon at bounding box center [489, 223] width 14 height 14
click at [0, 0] on input "radio" at bounding box center [0, 0] width 0 height 0
click at [508, 353] on div at bounding box center [508, 353] width 7 height 7
click at [0, 0] on input "radio" at bounding box center [0, 0] width 0 height 0
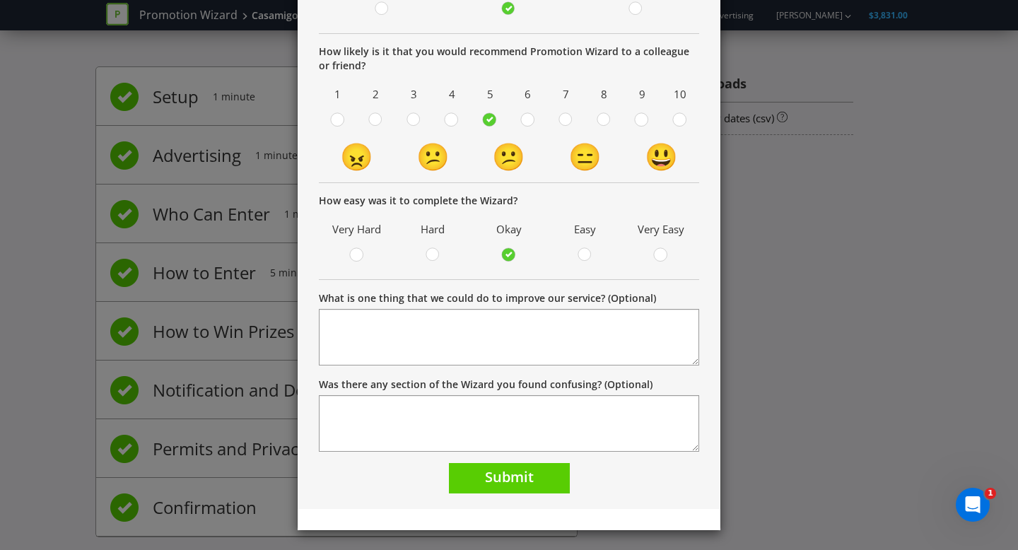
scroll to position [206, 0]
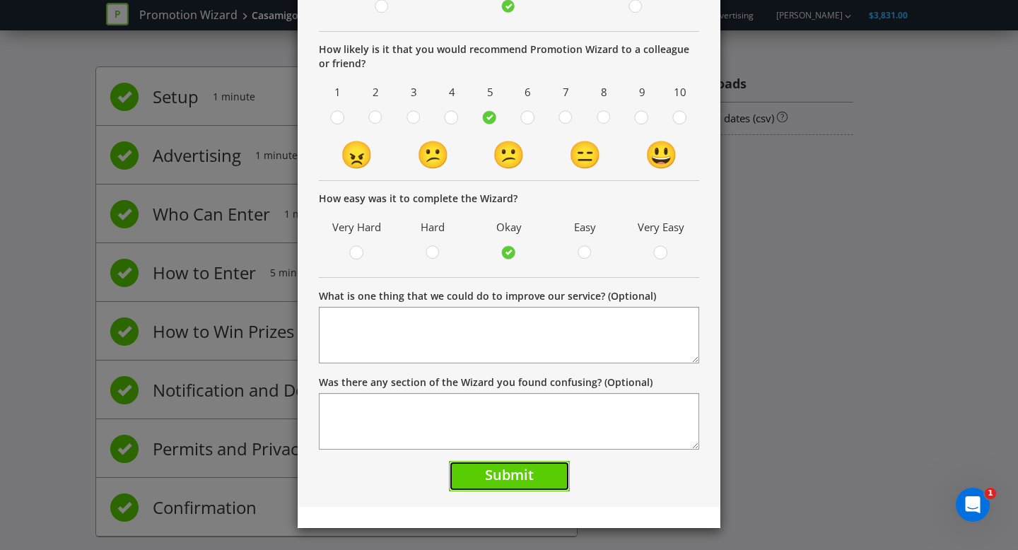
click at [496, 473] on span "Submit" at bounding box center [509, 474] width 49 height 19
